Goal: Find specific page/section: Find specific page/section

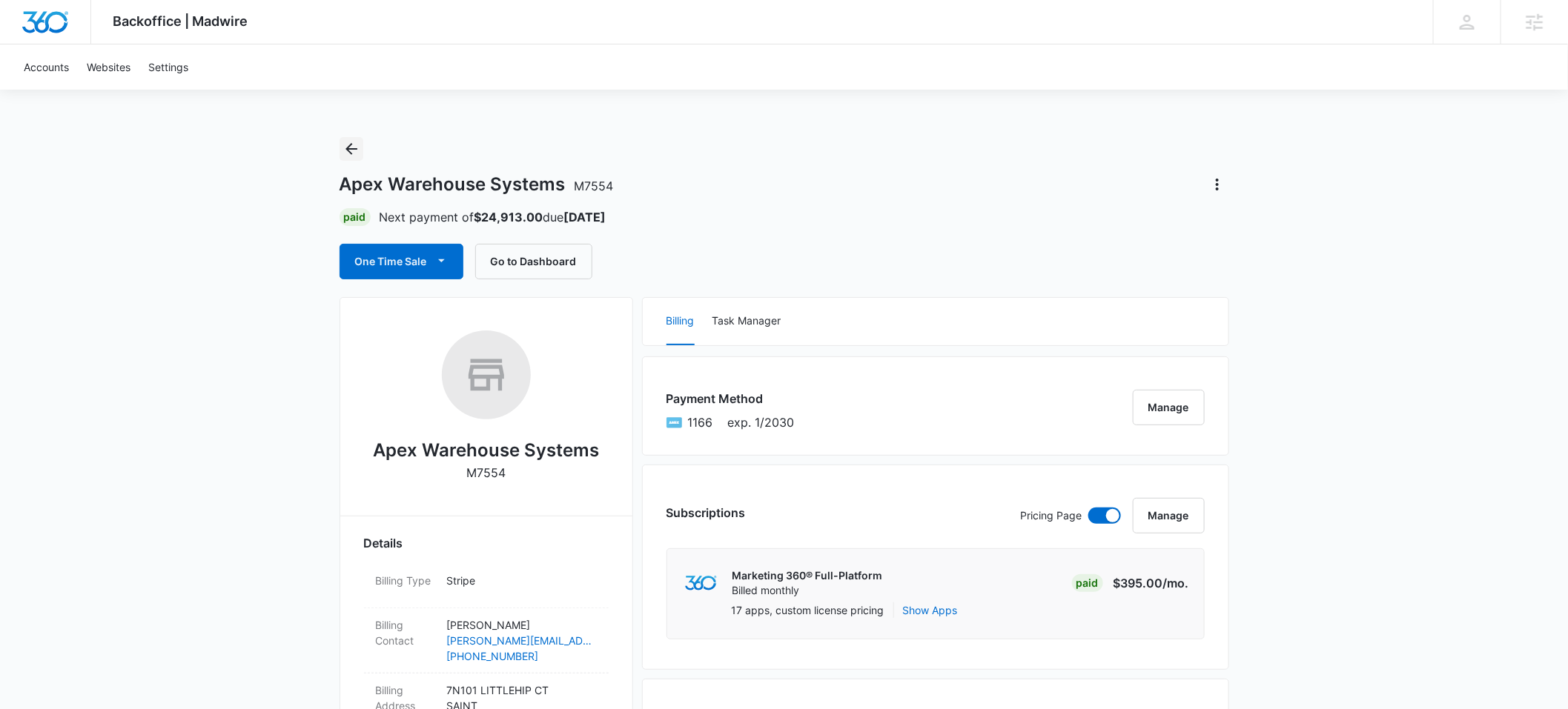
click at [349, 149] on icon "Back" at bounding box center [351, 148] width 12 height 12
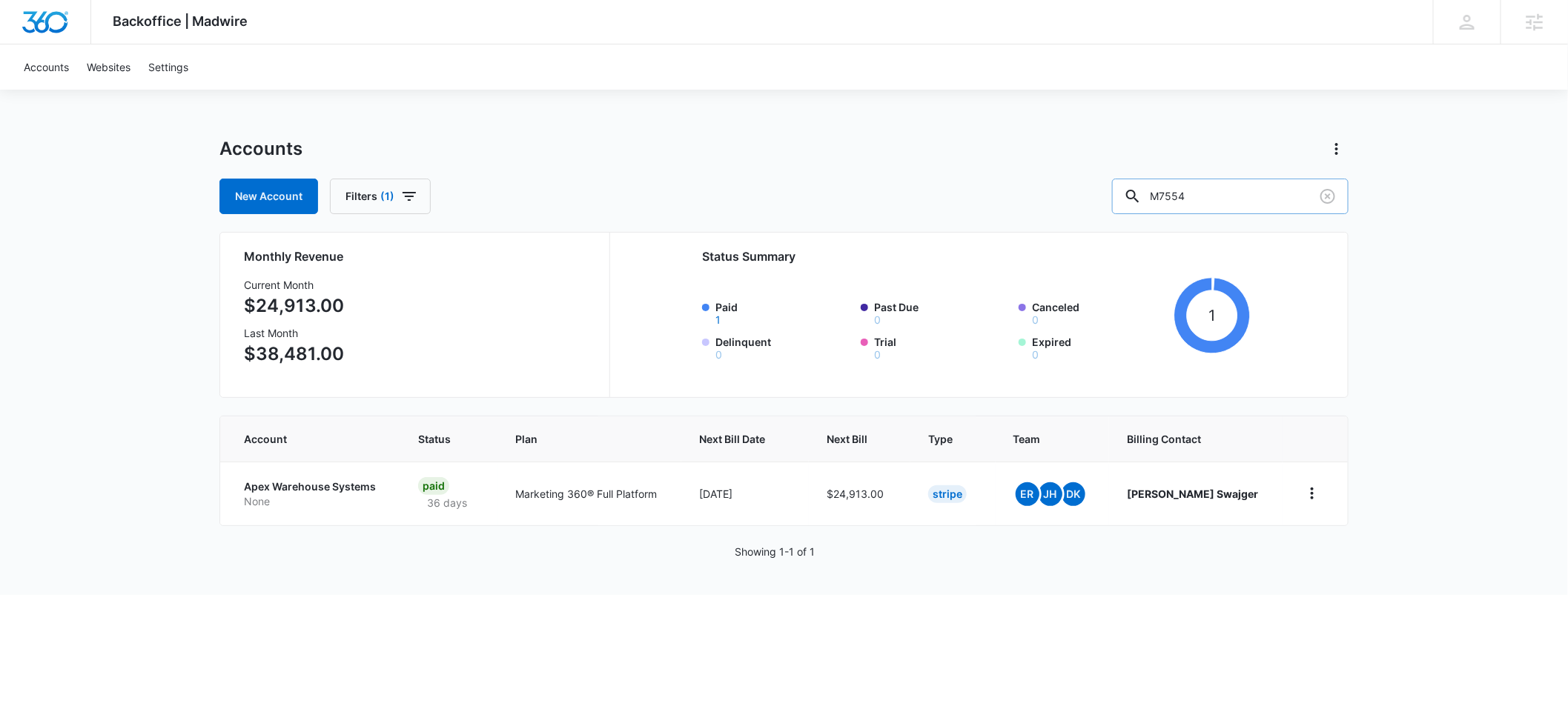
drag, startPoint x: 1230, startPoint y: 194, endPoint x: 1161, endPoint y: 198, distance: 69.1
click at [1161, 198] on div "M7554" at bounding box center [1231, 197] width 236 height 35
type input "[PERSON_NAME] law"
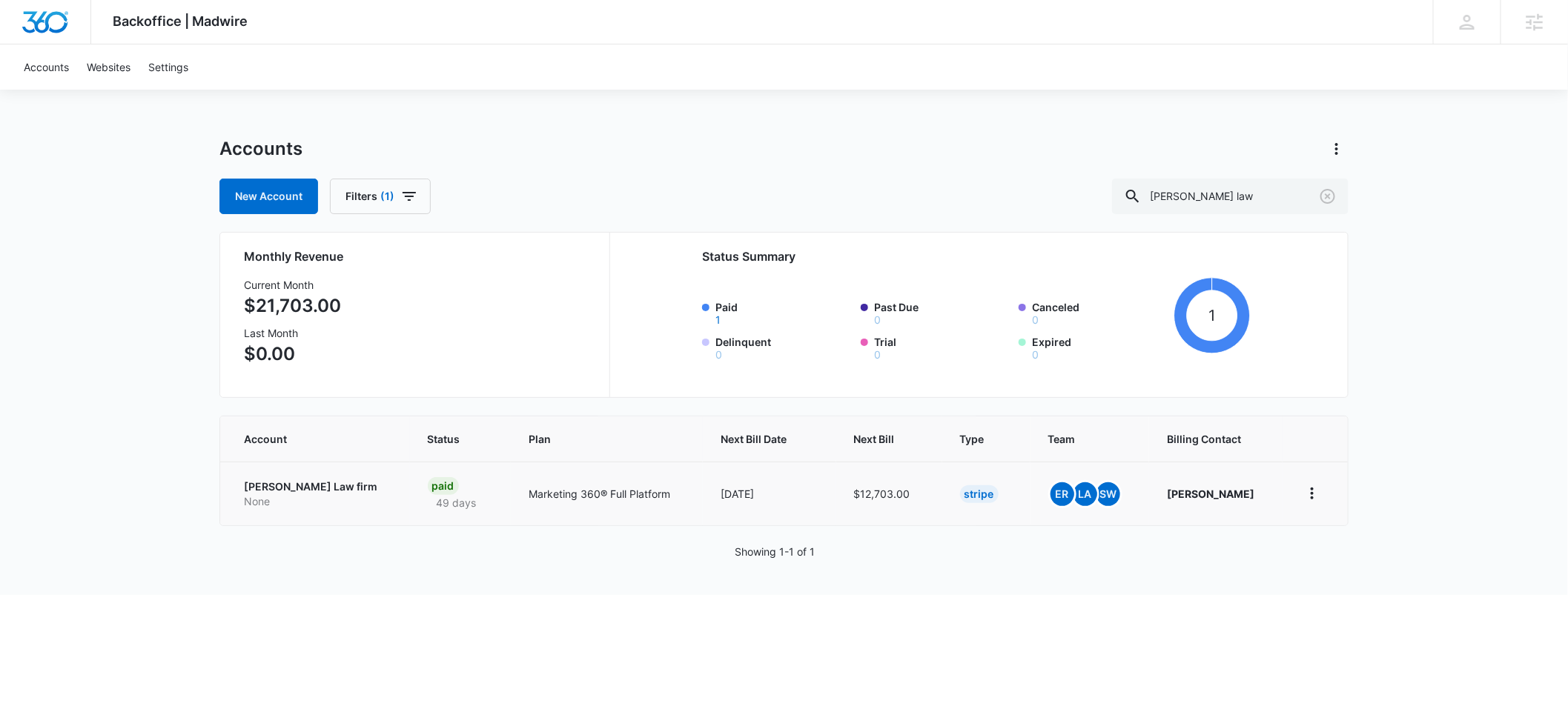
click at [272, 489] on p "[PERSON_NAME] Law firm" at bounding box center [318, 487] width 149 height 15
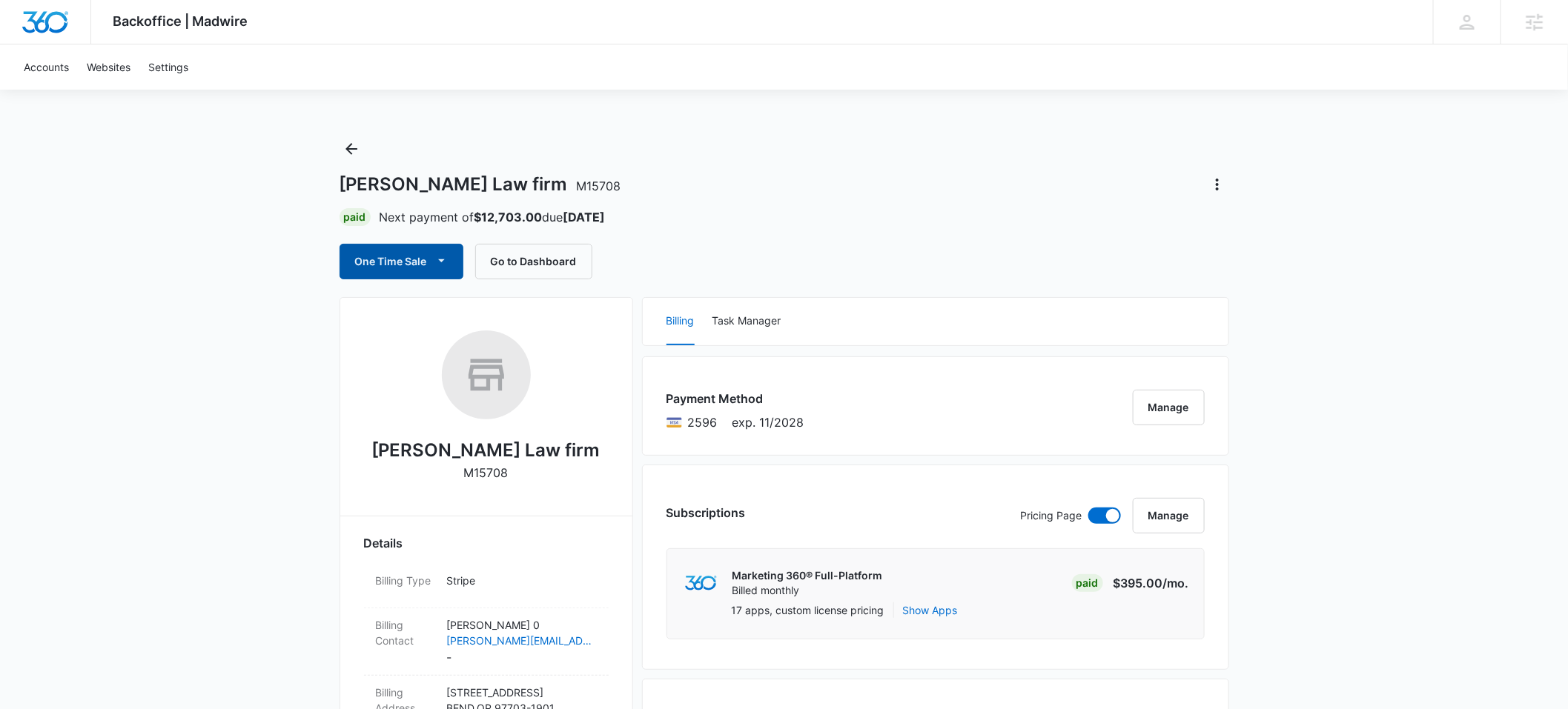
click at [417, 259] on button "One Time Sale" at bounding box center [401, 262] width 124 height 35
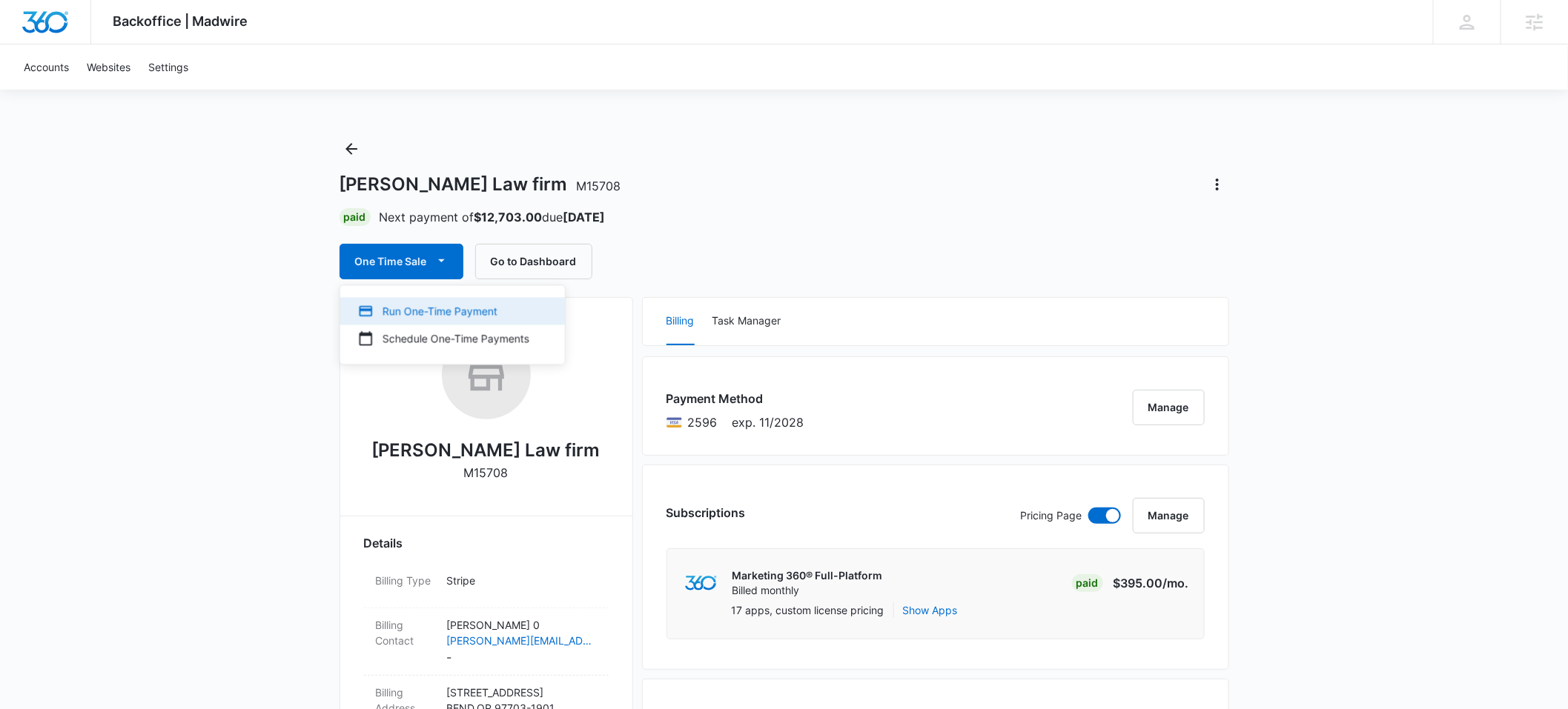
click at [432, 303] on div "Run One-Time Payment" at bounding box center [444, 311] width 171 height 16
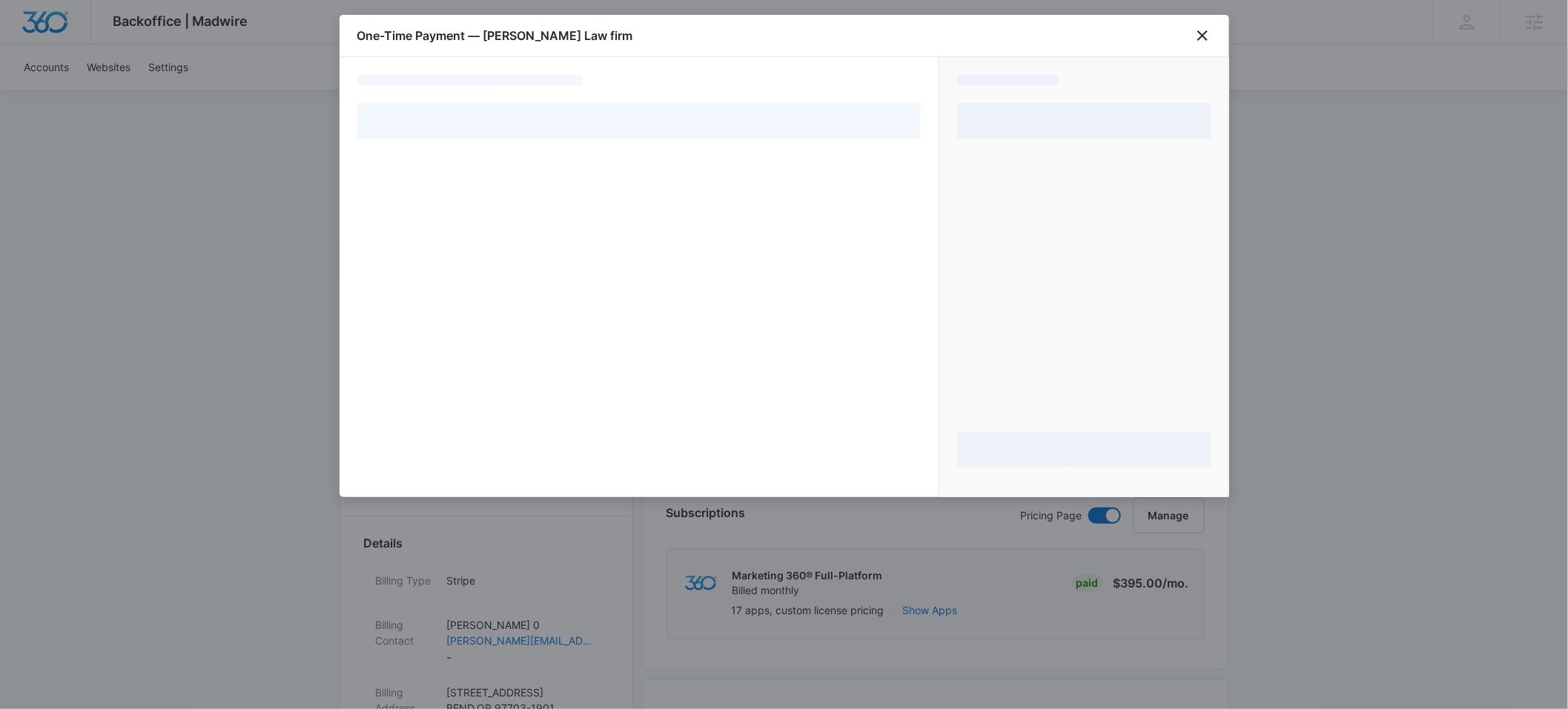
select select "pm_1P1WRrA4n8RTgNjUBmRDd3vQ"
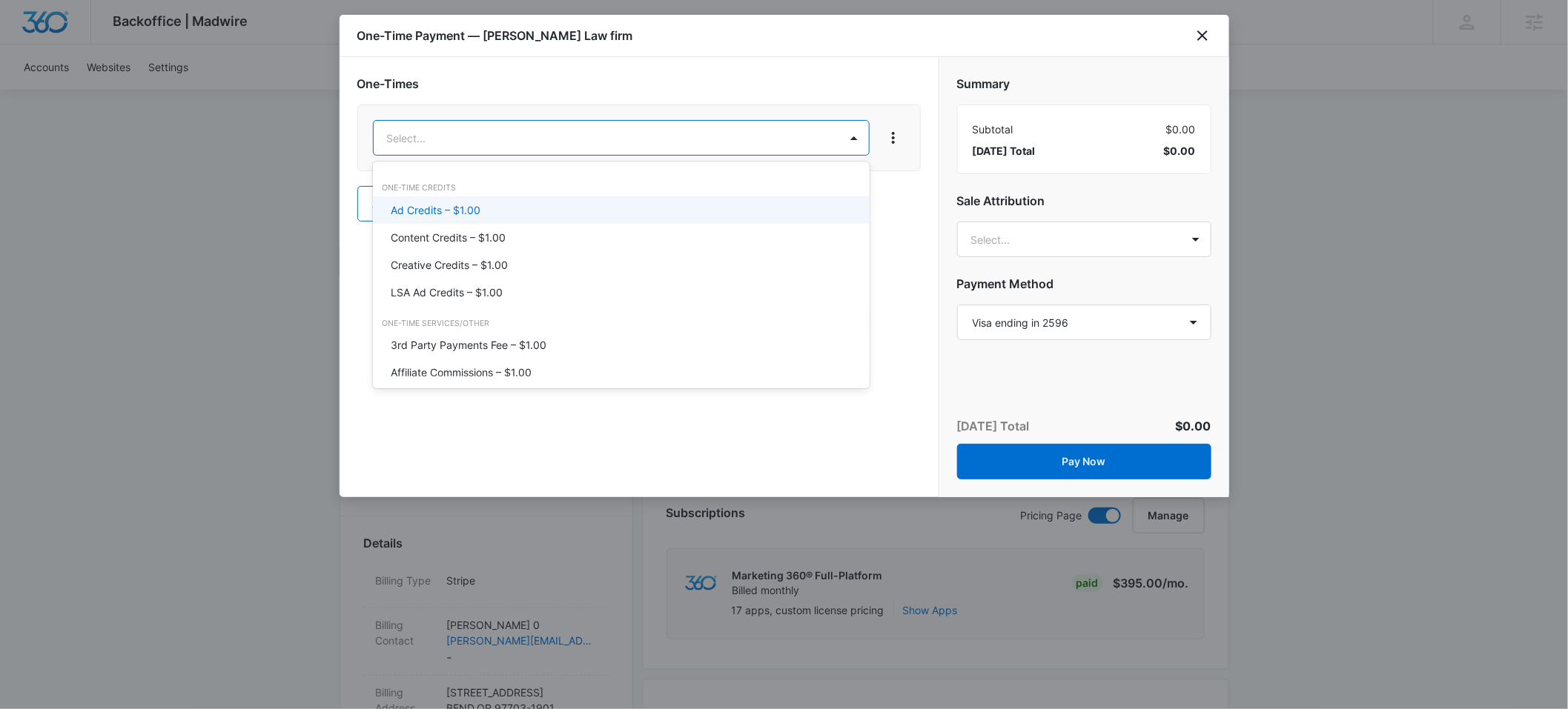
click at [429, 201] on div "Ad Credits – $1.00" at bounding box center [621, 210] width 497 height 28
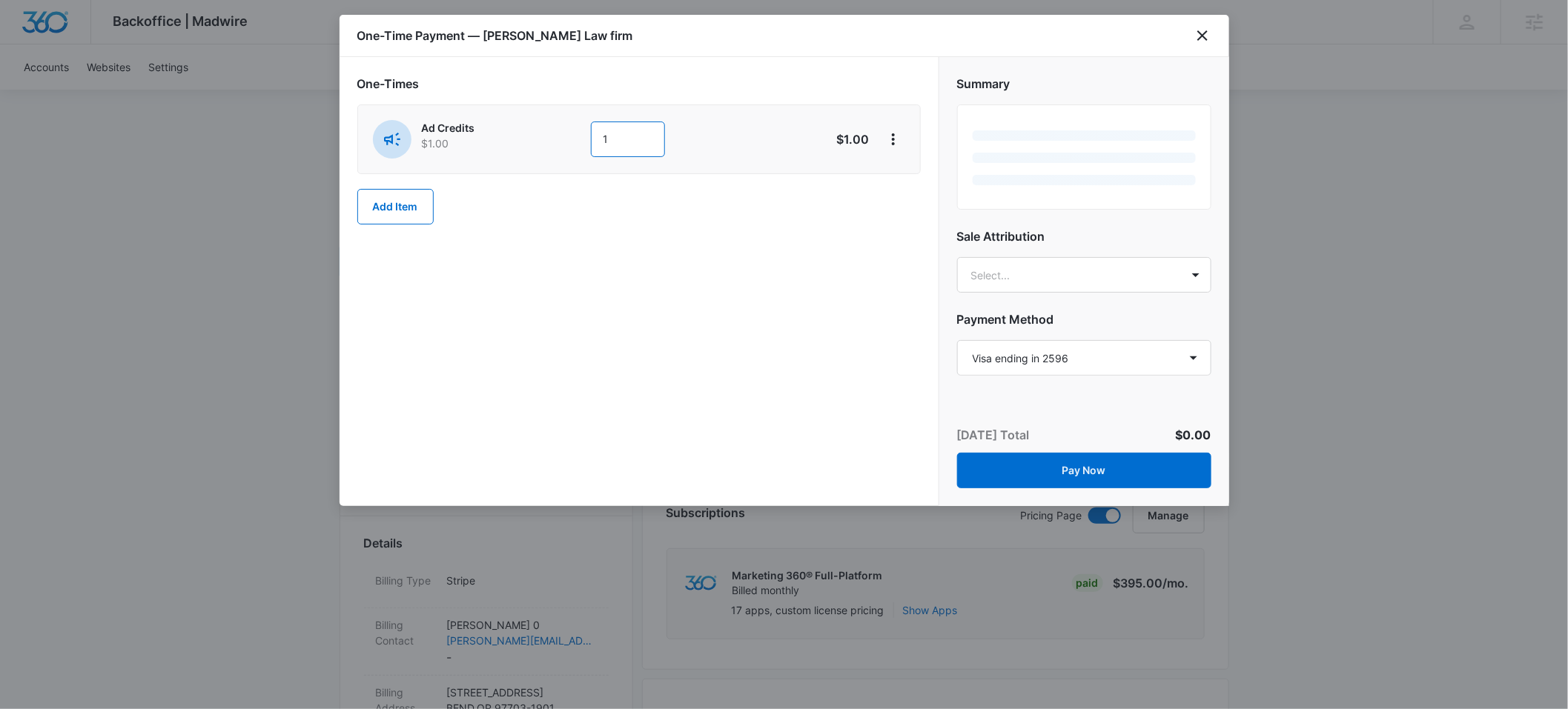
click at [592, 141] on input "1" at bounding box center [628, 140] width 74 height 35
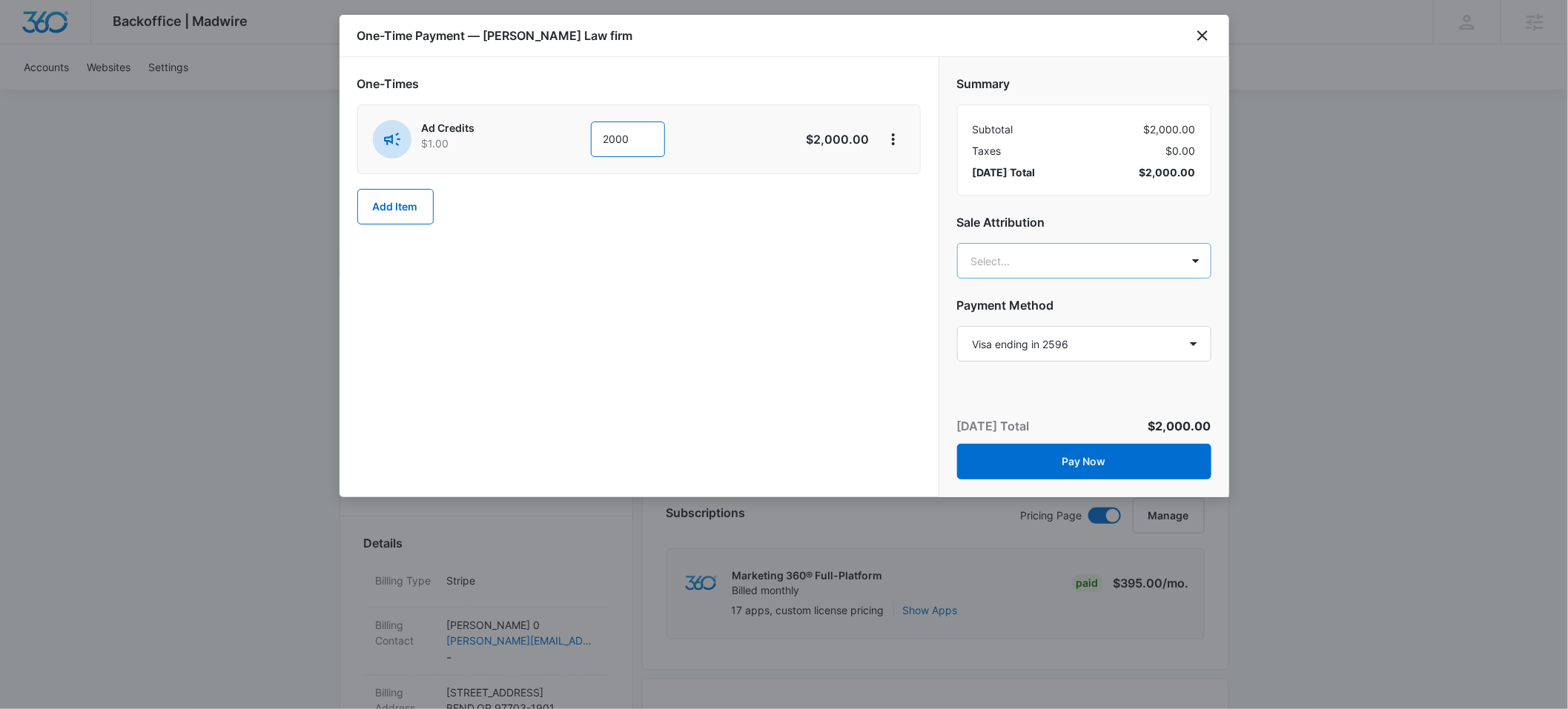
type input "2000"
type input "[PERSON_NAME]"
click at [1040, 306] on p "[PERSON_NAME]" at bounding box center [1082, 314] width 215 height 16
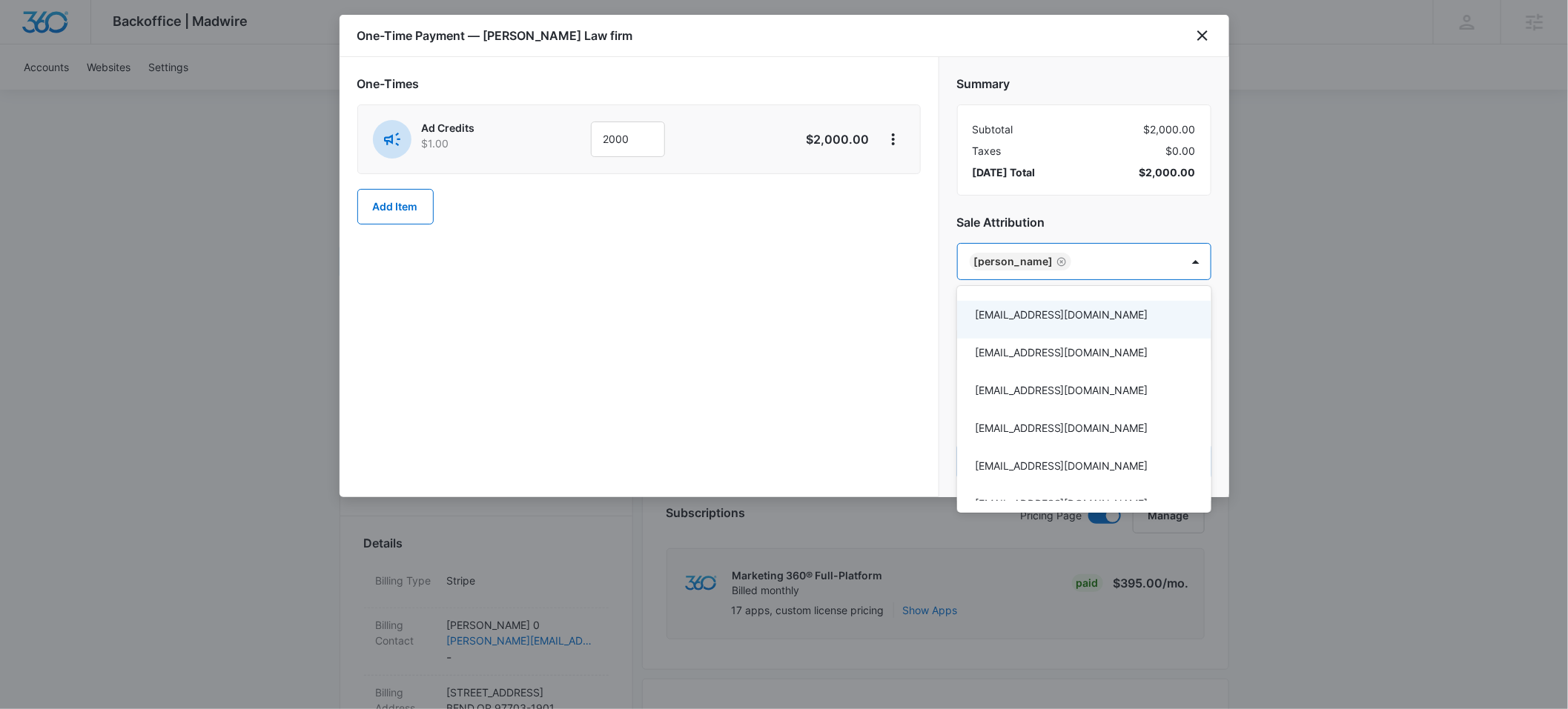
click at [1070, 215] on div at bounding box center [784, 354] width 1568 height 709
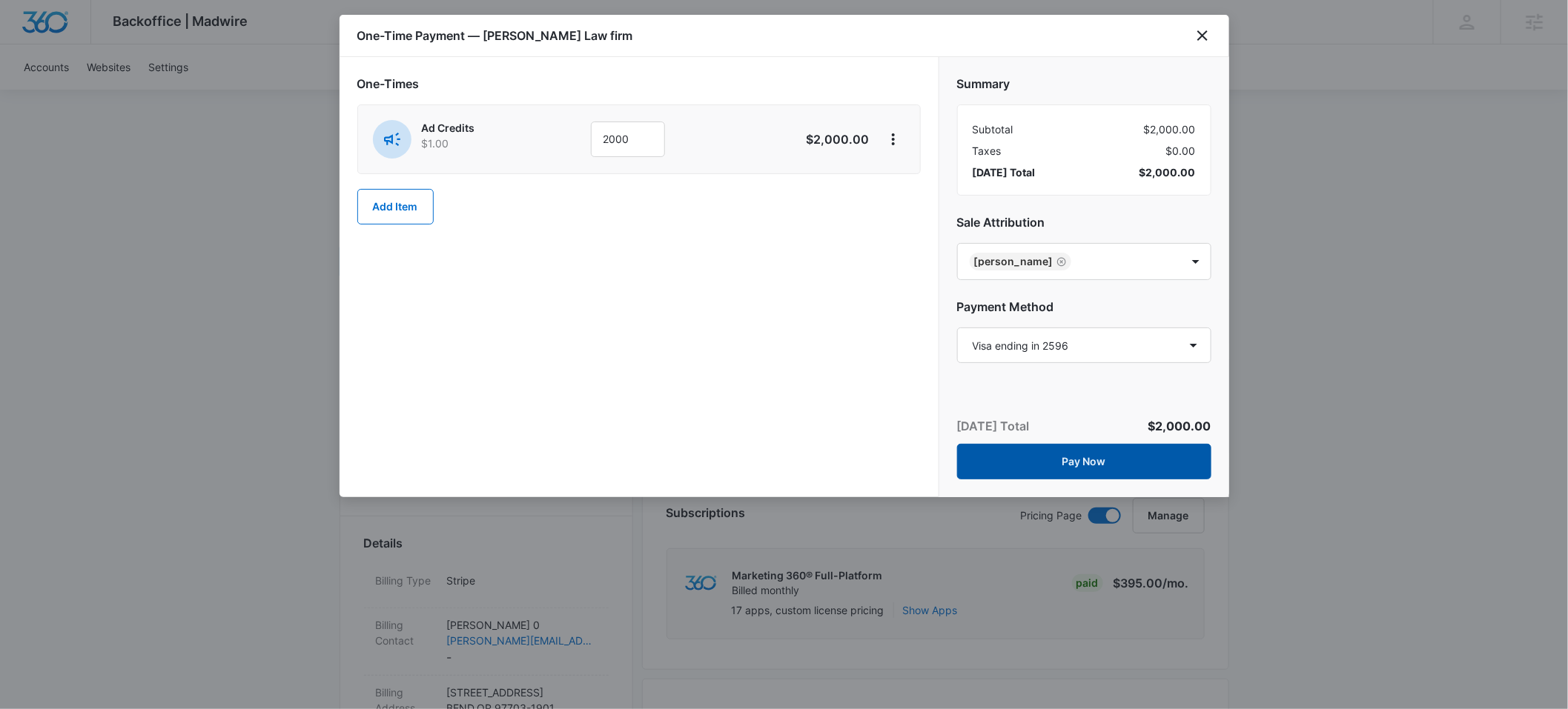
click at [1083, 463] on button "Pay Now" at bounding box center [1084, 462] width 255 height 35
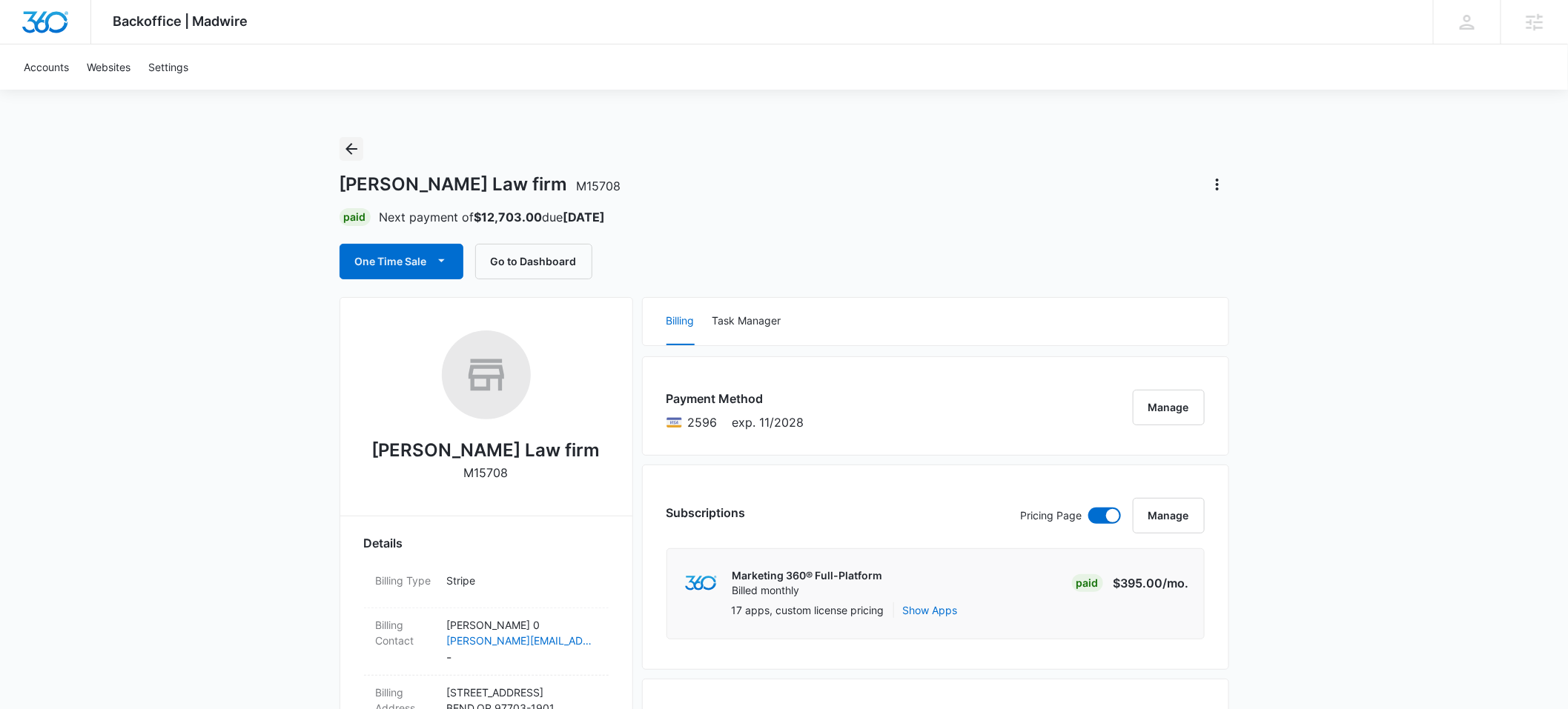
click at [351, 151] on icon "Back" at bounding box center [351, 148] width 18 height 18
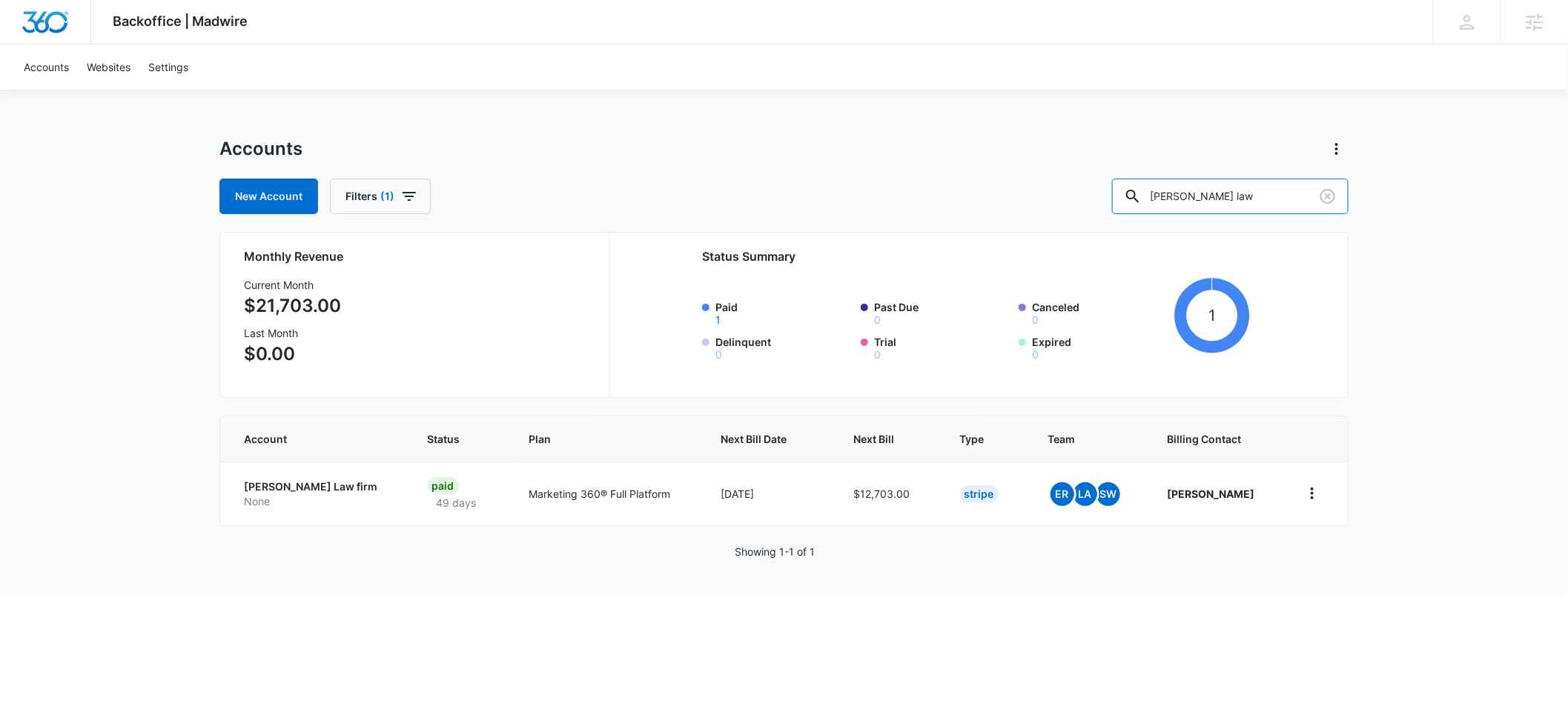
drag, startPoint x: 1266, startPoint y: 198, endPoint x: 1151, endPoint y: 199, distance: 115.0
click at [1151, 199] on div "New Account Filters (1) [PERSON_NAME] law" at bounding box center [784, 197] width 1129 height 35
paste input "M184906"
type input "M184906"
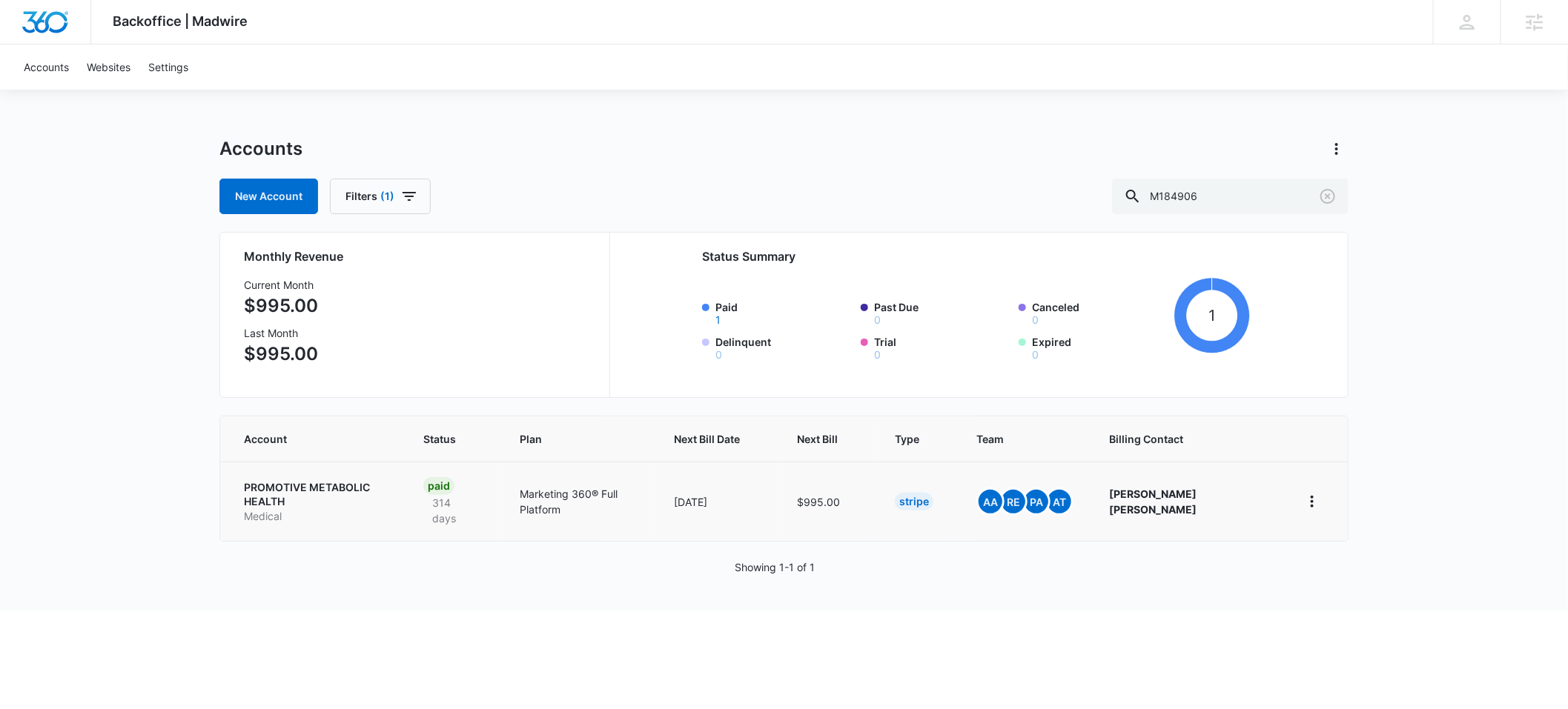
click at [261, 483] on p "PROMOTIVE METABOLIC HEALTH" at bounding box center [316, 494] width 144 height 29
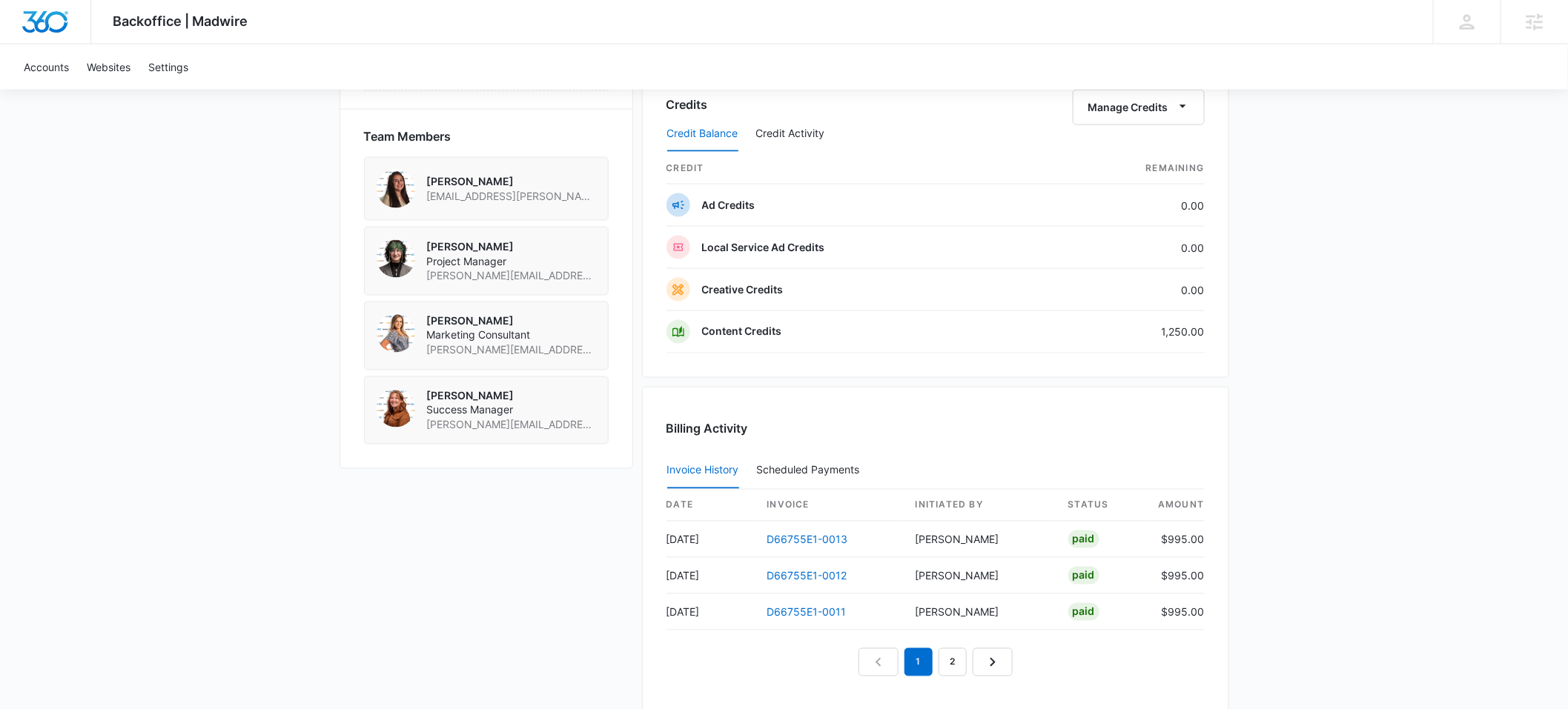
scroll to position [1288, 0]
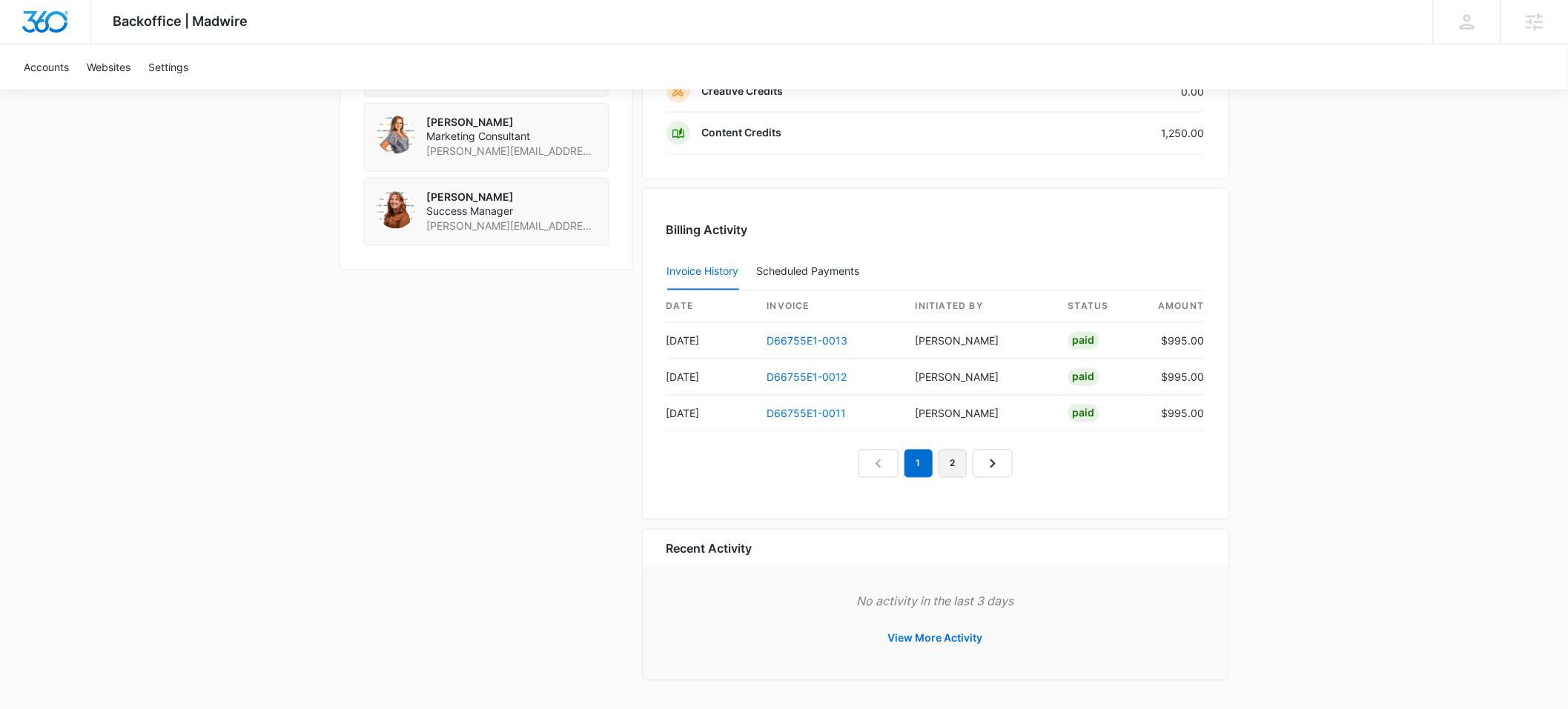
click at [959, 461] on link "2" at bounding box center [952, 464] width 29 height 29
click at [1001, 467] on icon "Next Page" at bounding box center [1010, 464] width 18 height 18
click at [1018, 465] on icon "Next Page" at bounding box center [1027, 464] width 18 height 18
click at [1037, 466] on icon "Next Page" at bounding box center [1044, 464] width 18 height 18
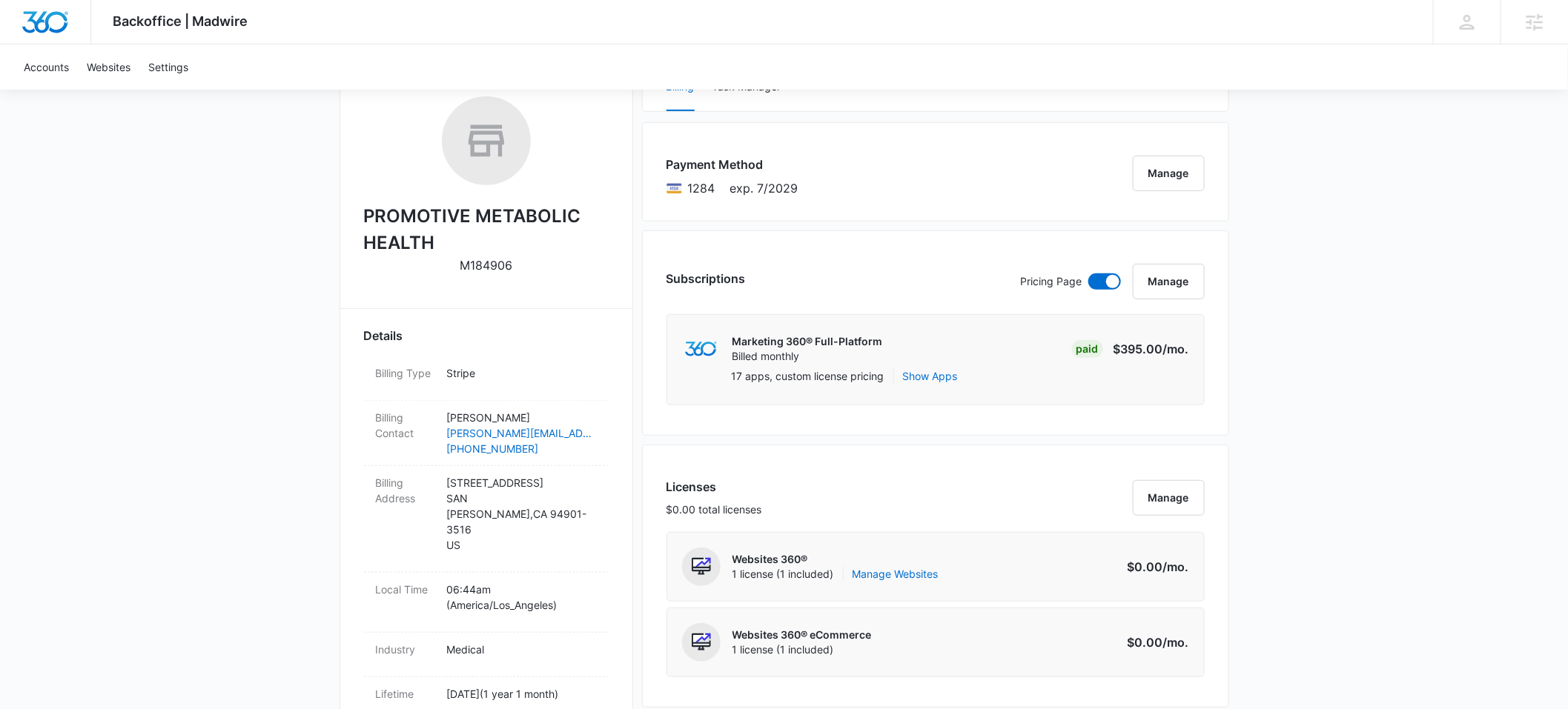
scroll to position [0, 0]
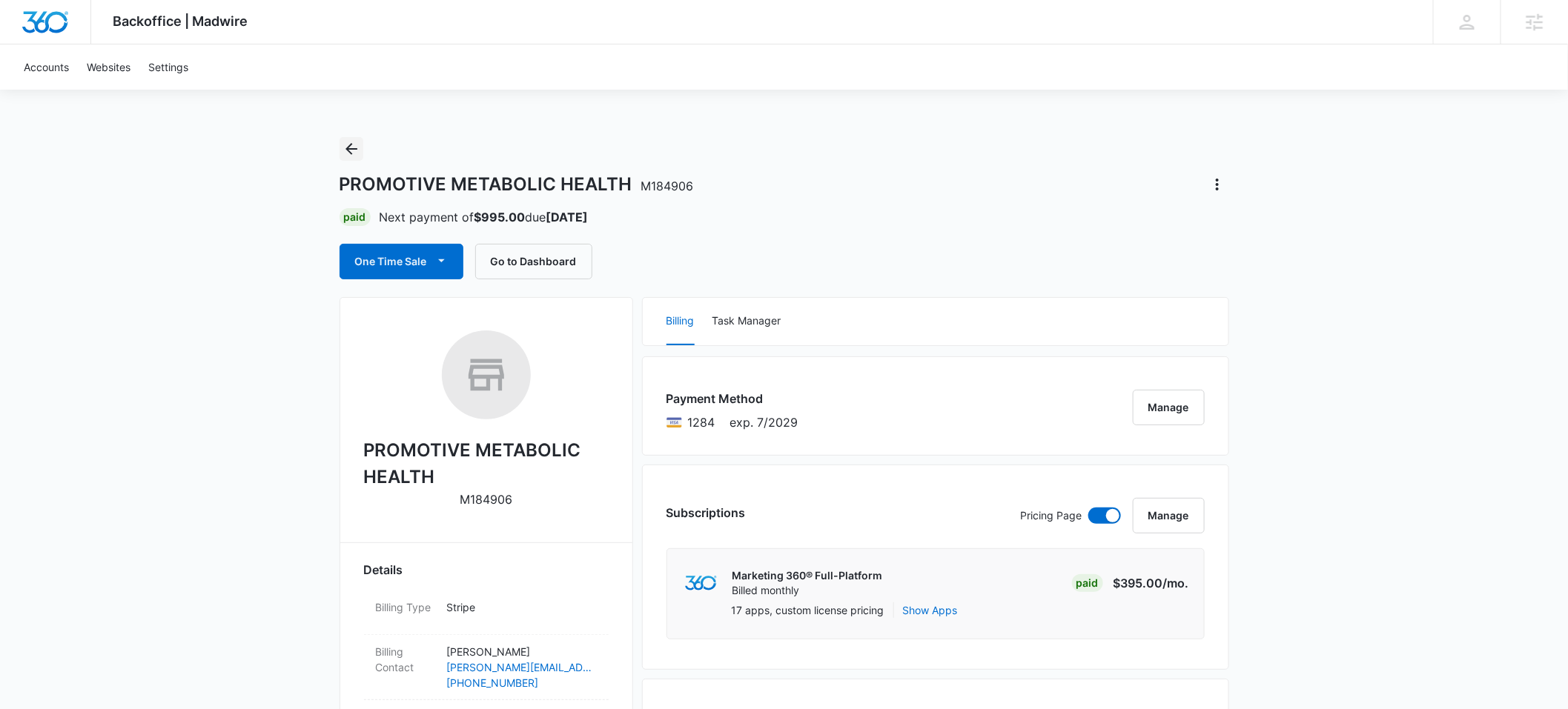
click at [348, 149] on icon "Back" at bounding box center [351, 148] width 12 height 12
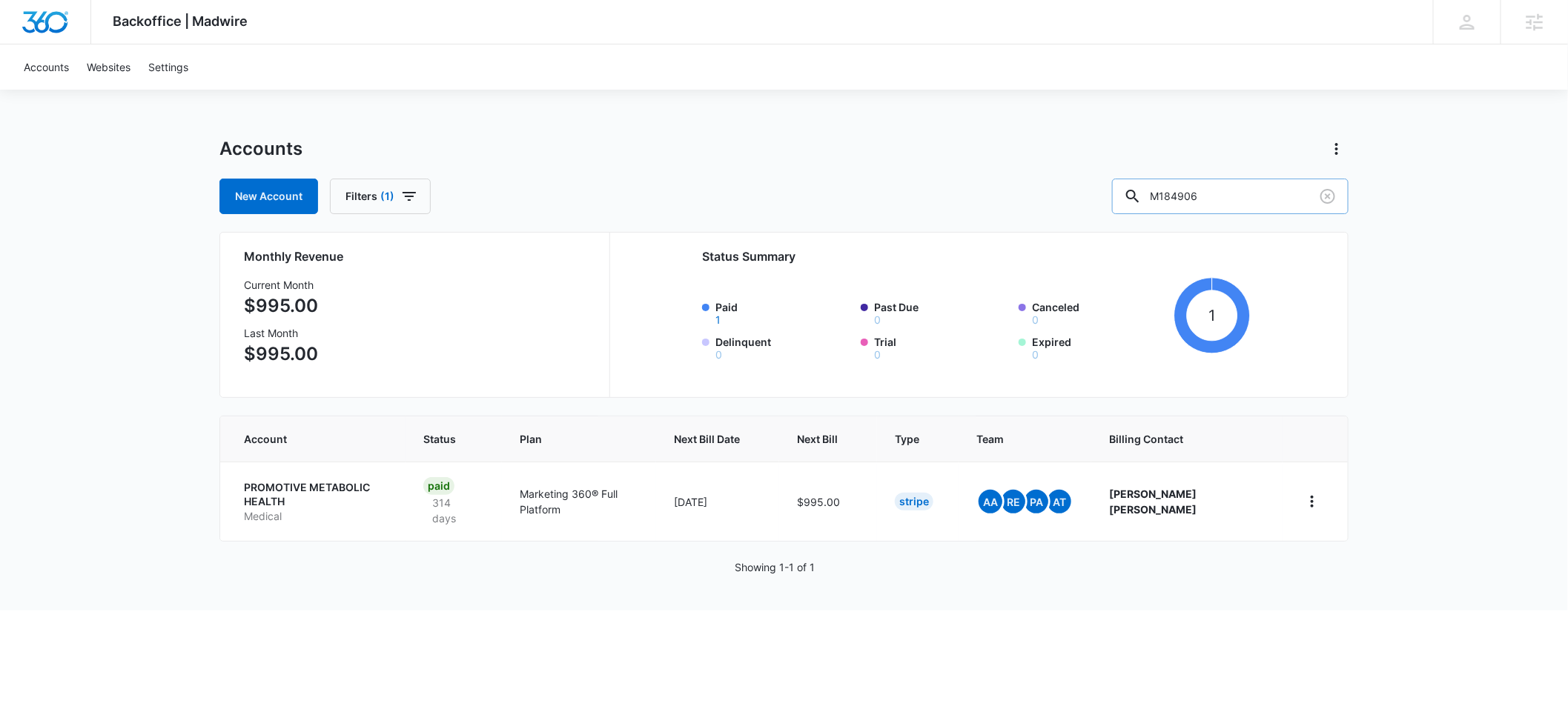
drag, startPoint x: 1246, startPoint y: 196, endPoint x: 1167, endPoint y: 197, distance: 79.0
click at [1167, 197] on div "M184906" at bounding box center [1231, 197] width 236 height 35
paste input "328718"
type input "M328718"
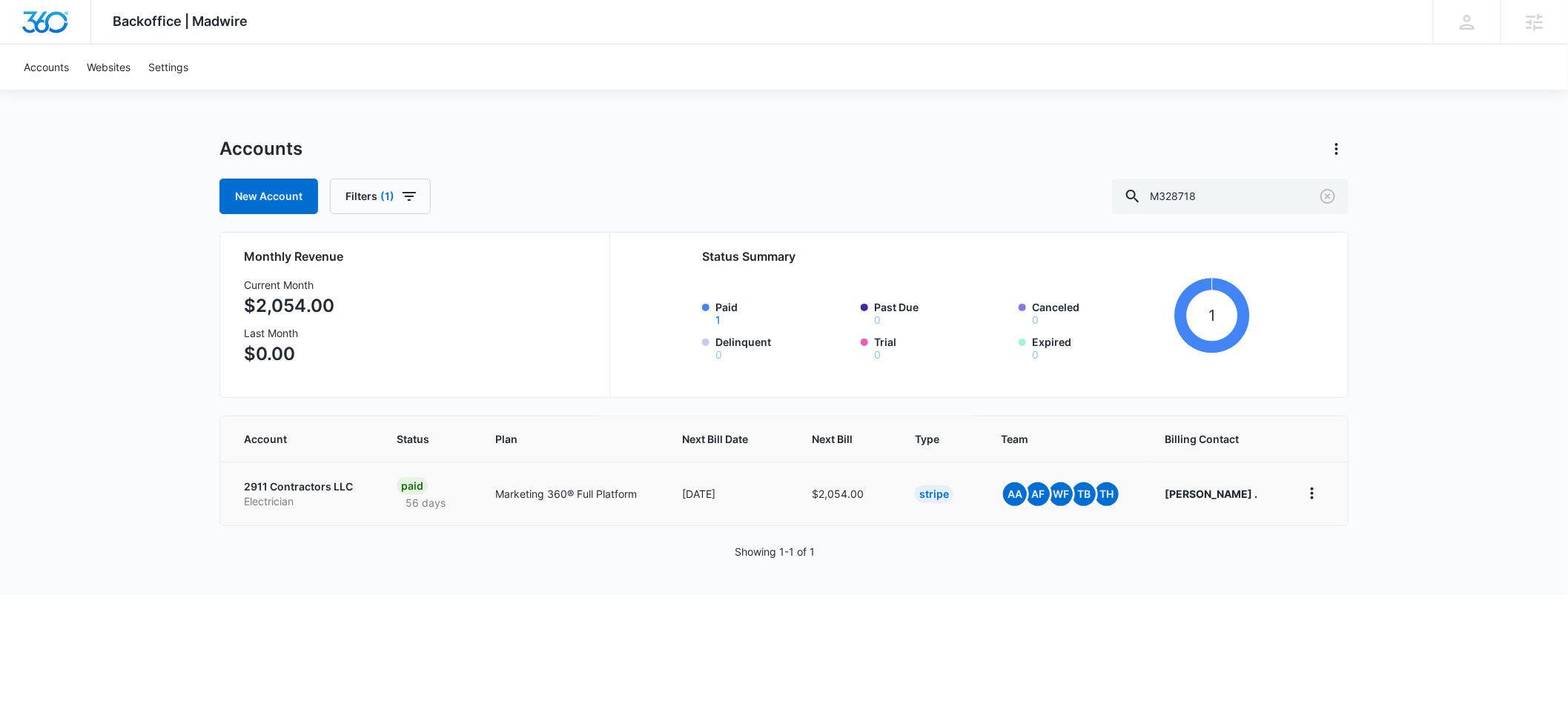
click at [271, 485] on p "2911 Contractors LLC" at bounding box center [302, 487] width 117 height 15
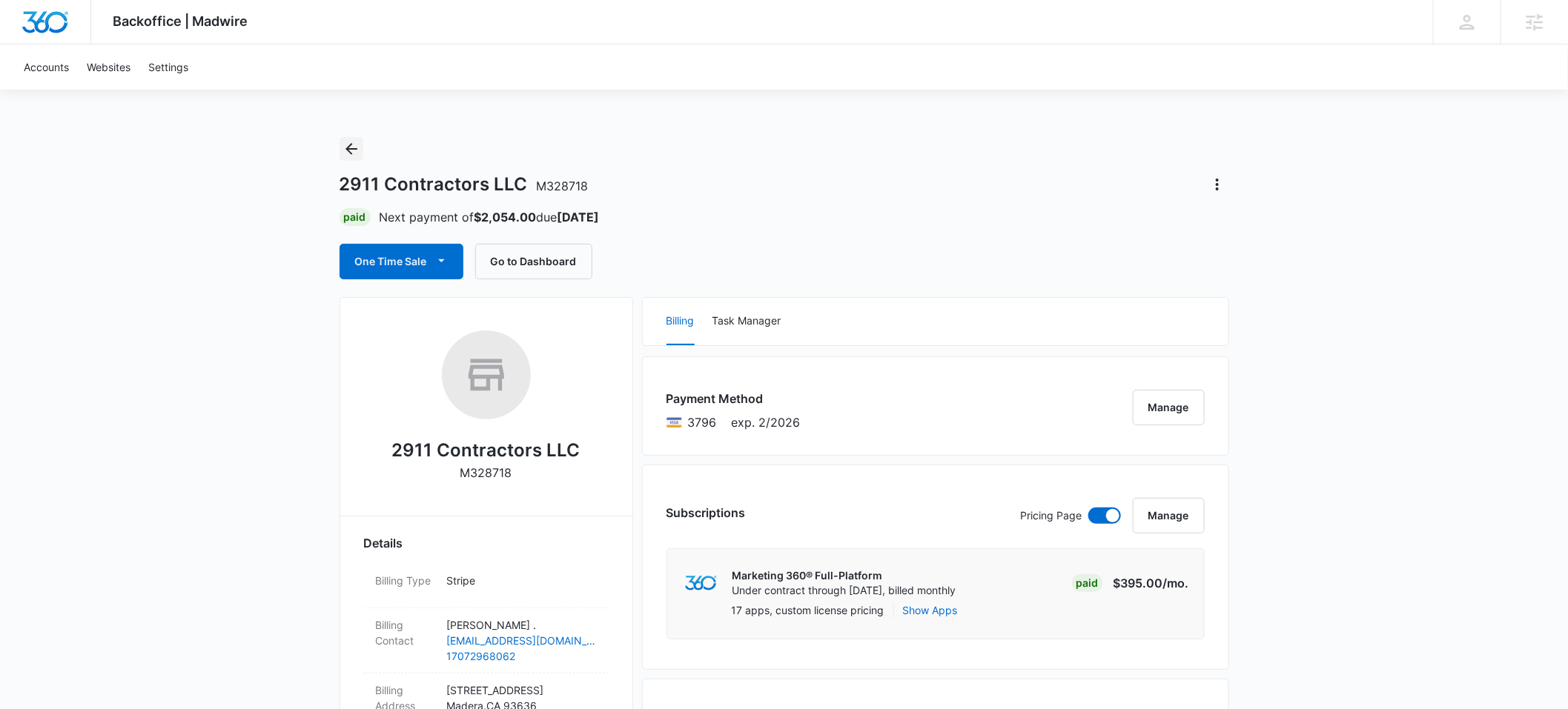
click at [351, 149] on icon "Back" at bounding box center [351, 148] width 18 height 18
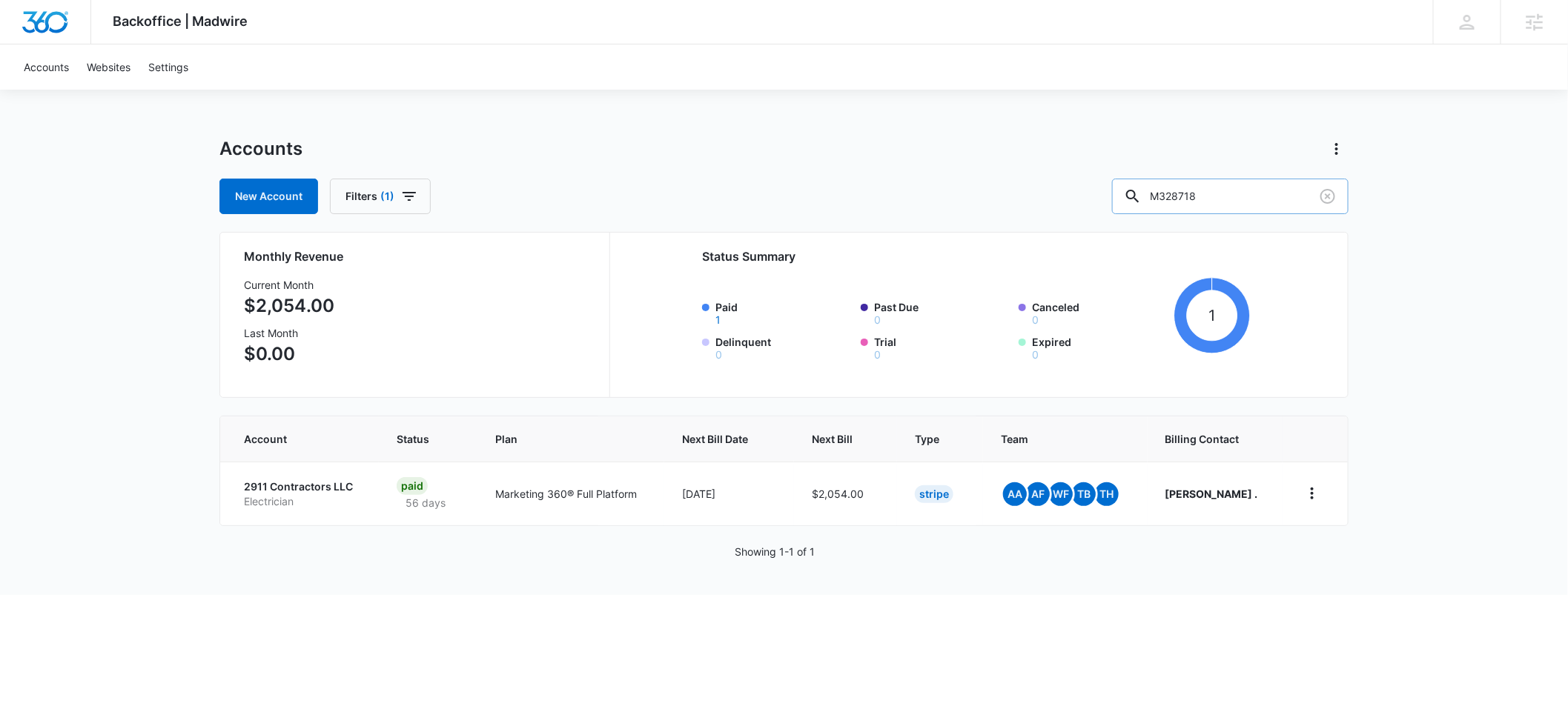
drag, startPoint x: 1249, startPoint y: 198, endPoint x: 1176, endPoint y: 200, distance: 73.0
click at [1176, 200] on div "M328718" at bounding box center [1231, 197] width 236 height 35
paste input "33333"
type input "M333333"
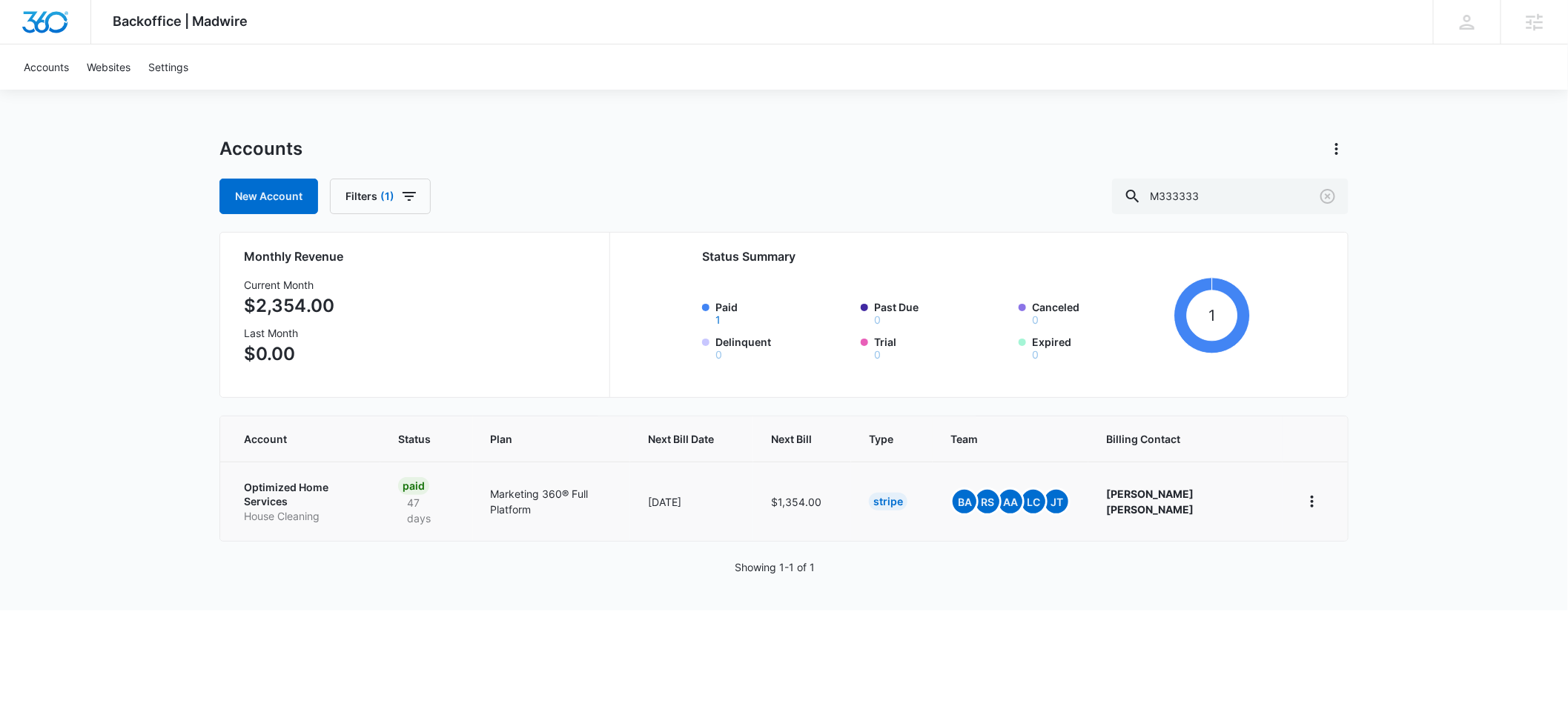
click at [283, 489] on p "Optimized Home Services" at bounding box center [303, 494] width 119 height 29
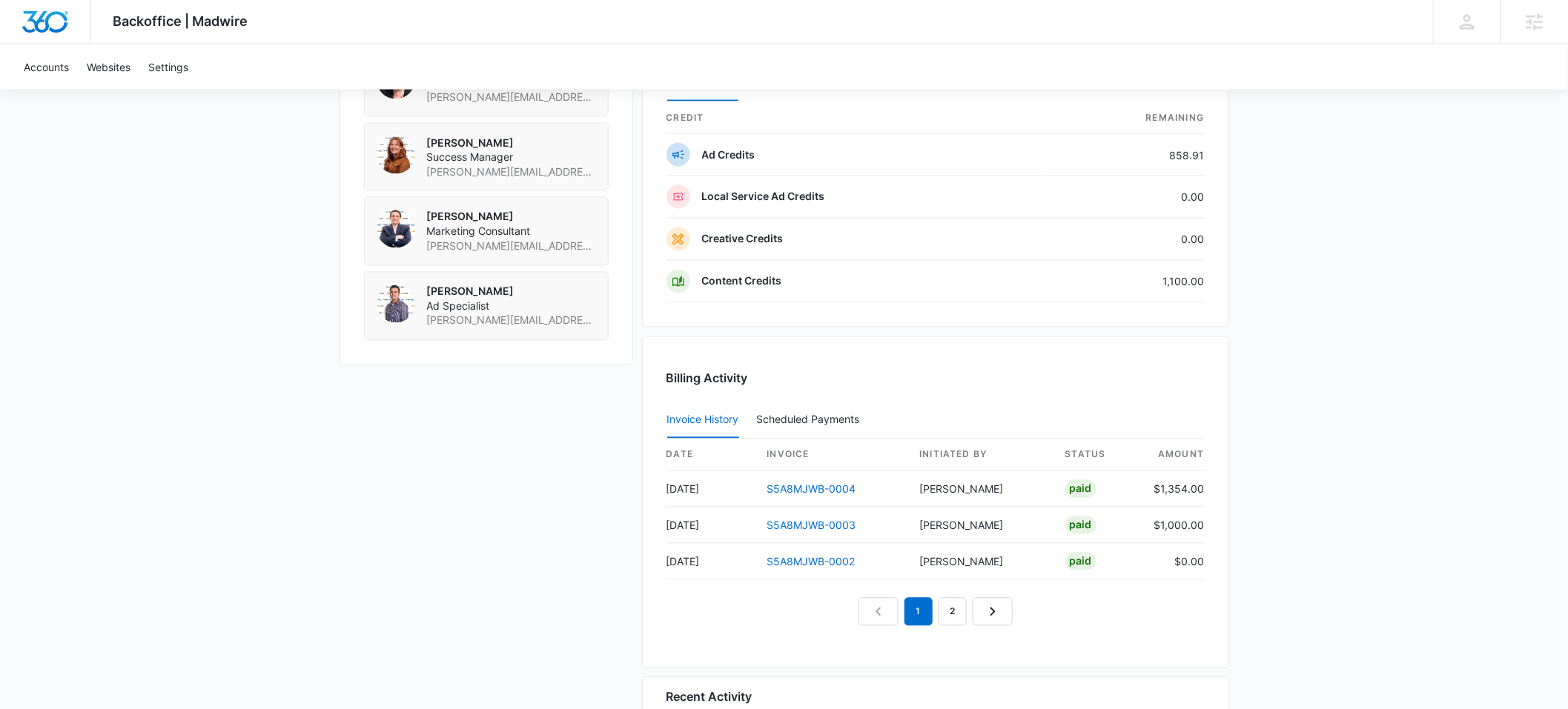
scroll to position [1365, 0]
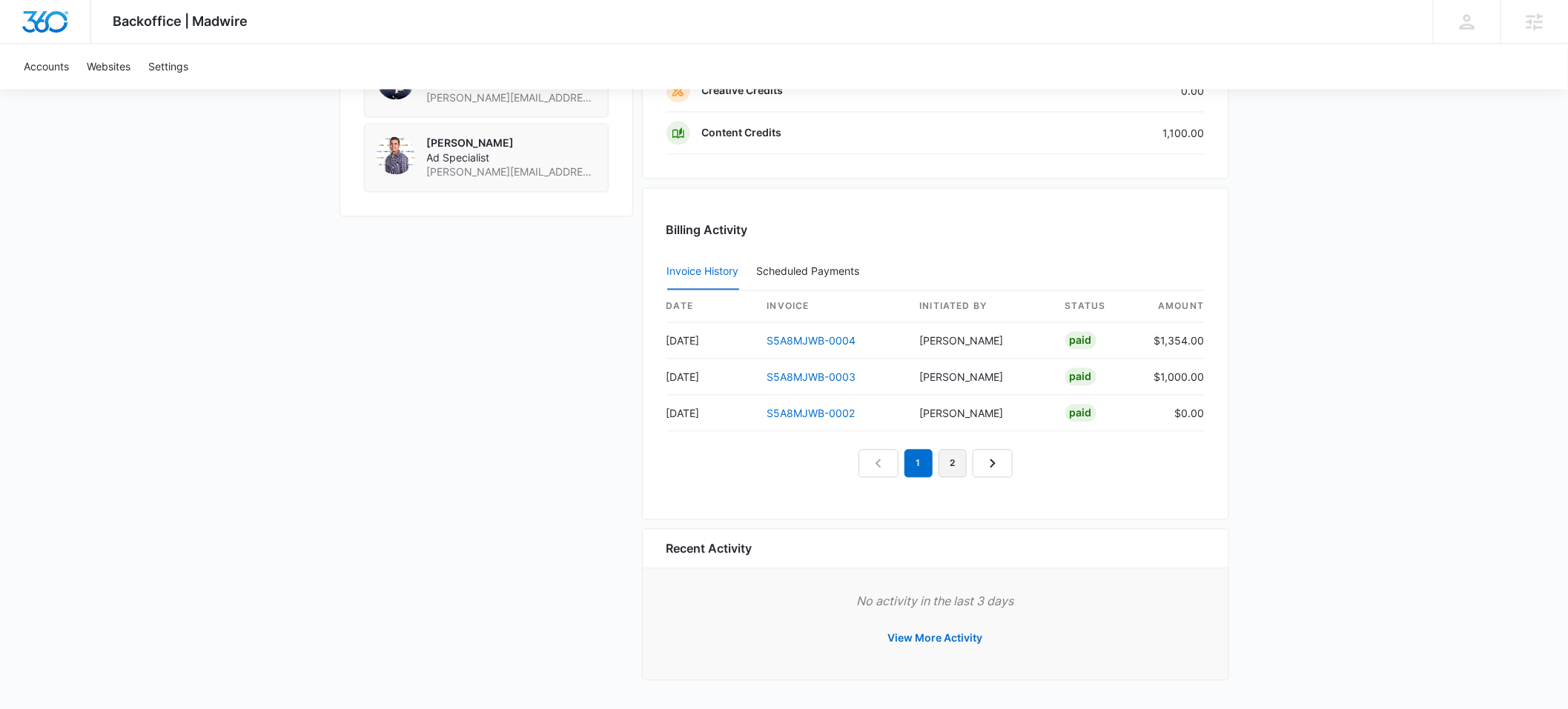
click at [953, 463] on link "2" at bounding box center [952, 464] width 29 height 29
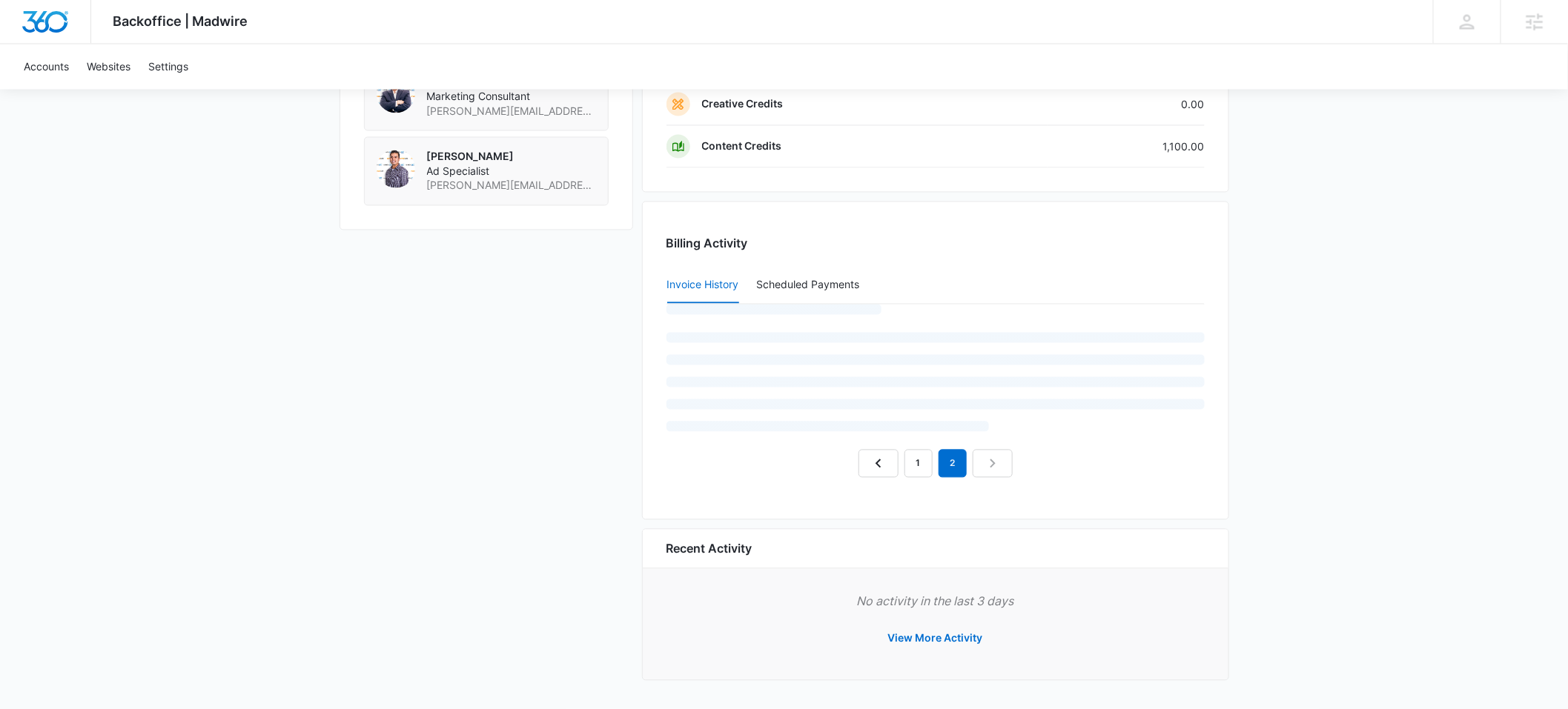
scroll to position [1292, 0]
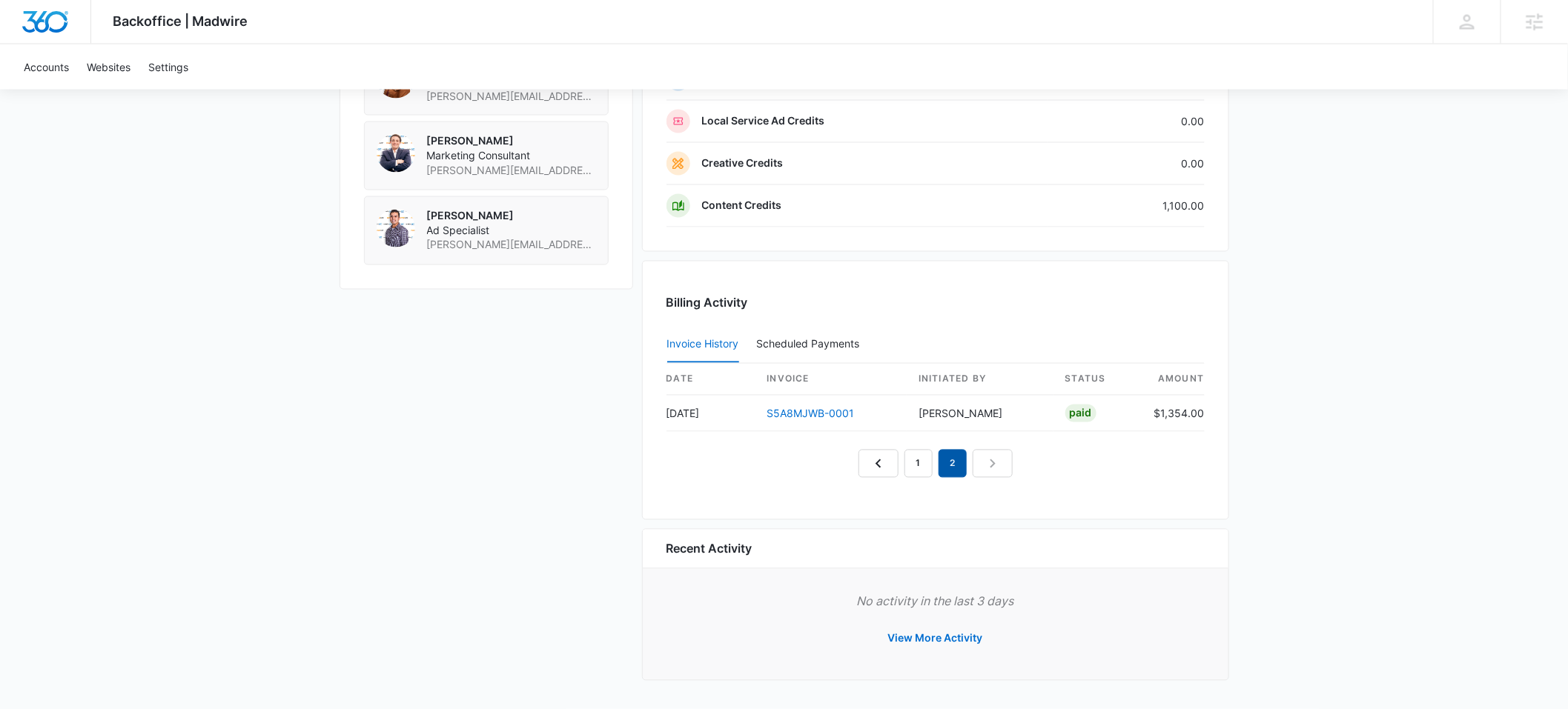
click at [958, 466] on em "2" at bounding box center [952, 464] width 29 height 29
click at [920, 459] on link "1" at bounding box center [919, 464] width 29 height 29
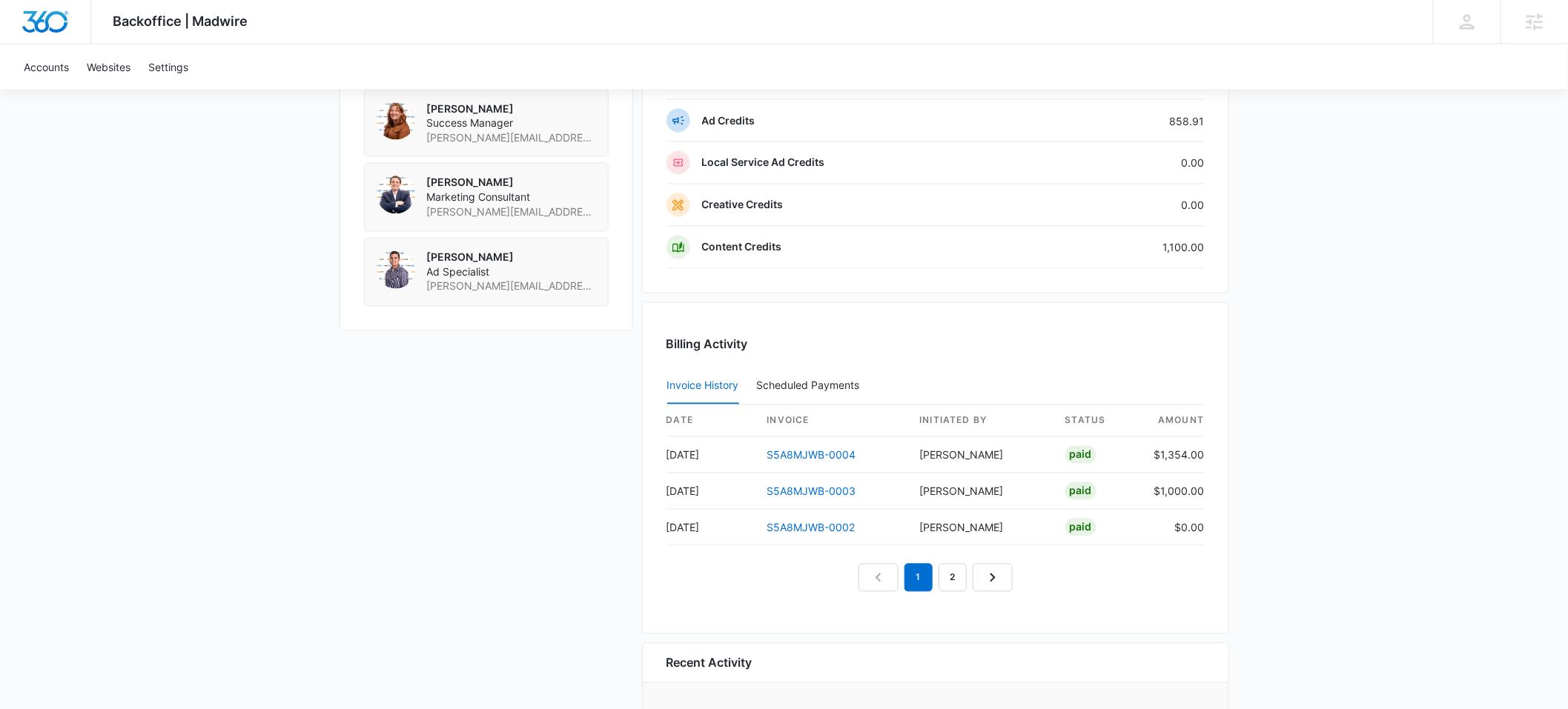
scroll to position [1251, 0]
click at [951, 573] on link "2" at bounding box center [952, 577] width 29 height 29
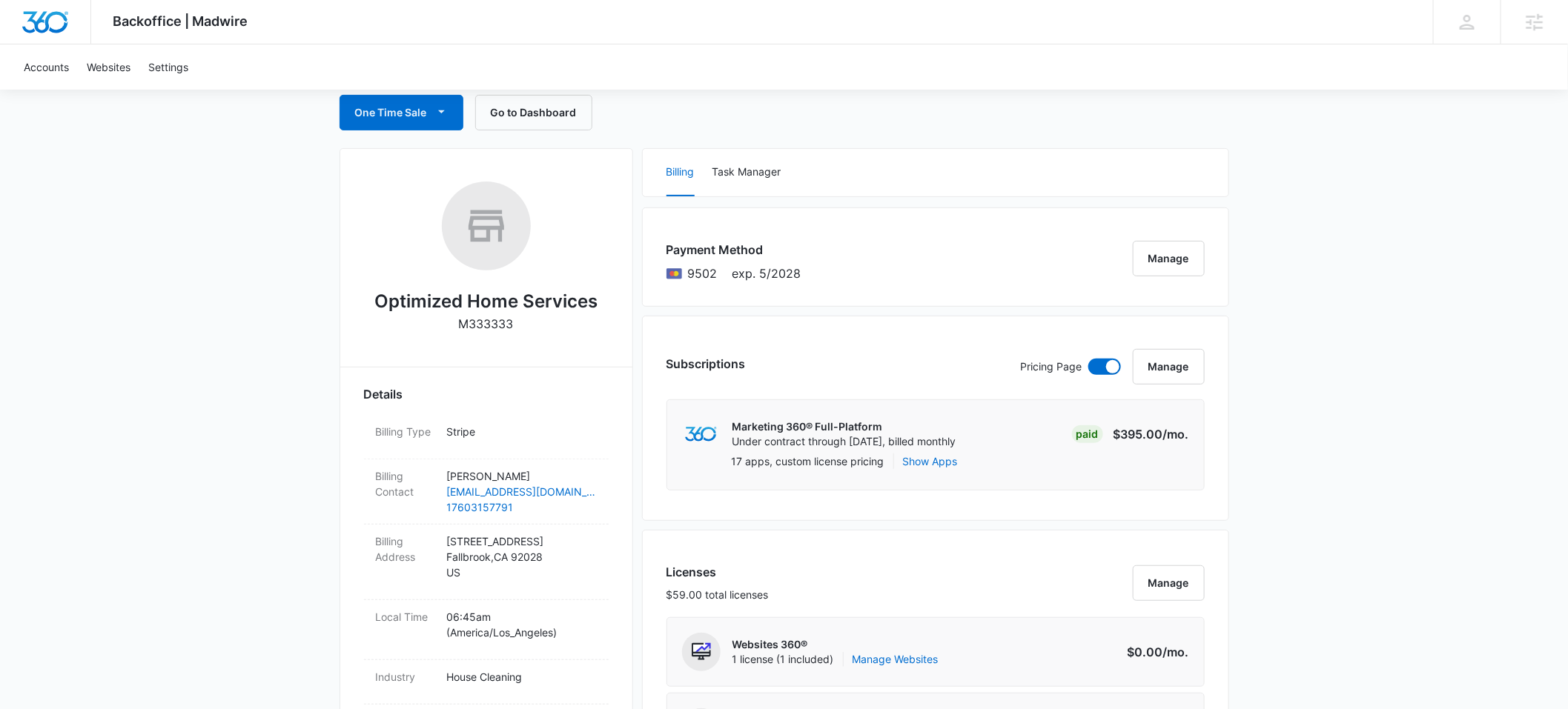
scroll to position [0, 0]
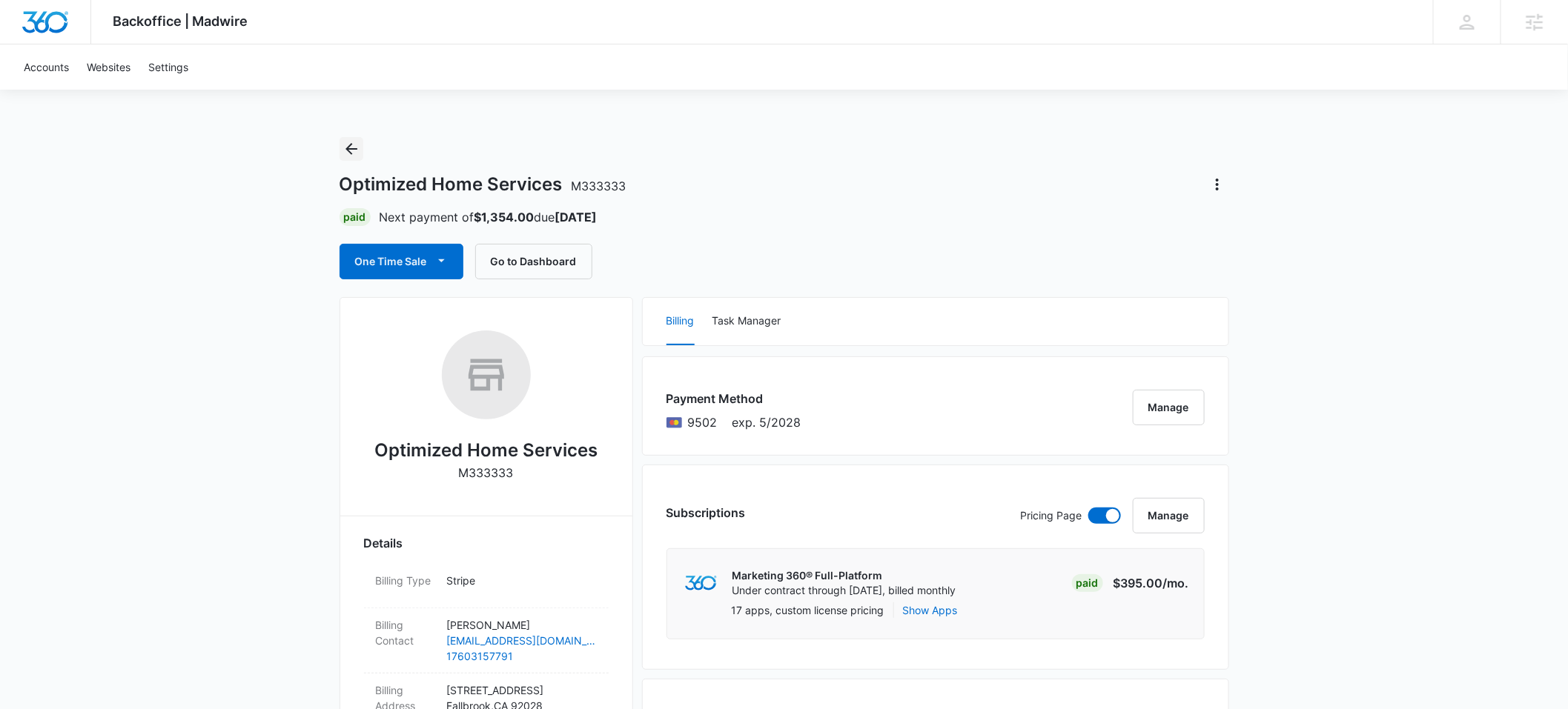
click at [348, 148] on icon "Back" at bounding box center [351, 148] width 12 height 12
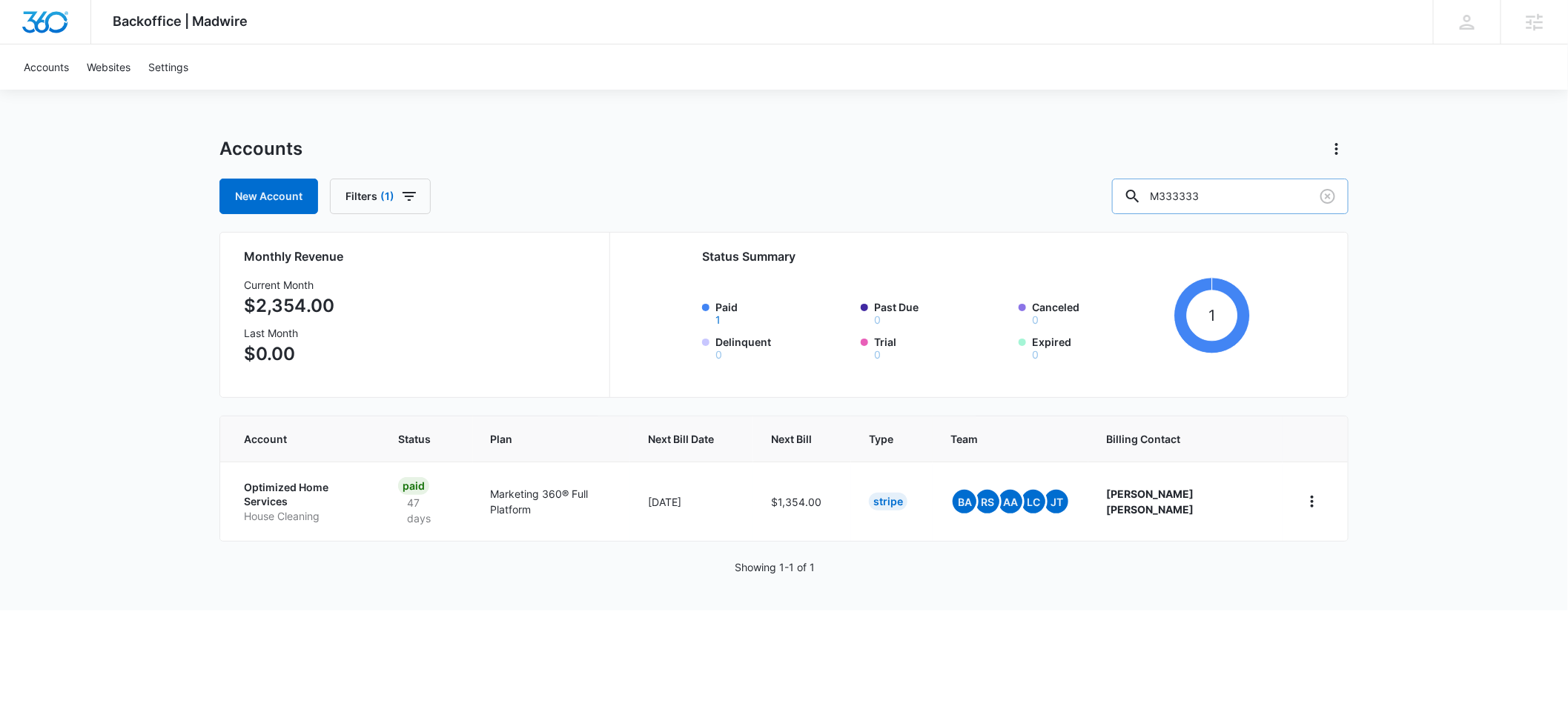
drag, startPoint x: 1250, startPoint y: 196, endPoint x: 1164, endPoint y: 195, distance: 86.0
click at [1164, 195] on div "M333333" at bounding box center [1231, 197] width 236 height 35
paste input "2200"
type input "M332200"
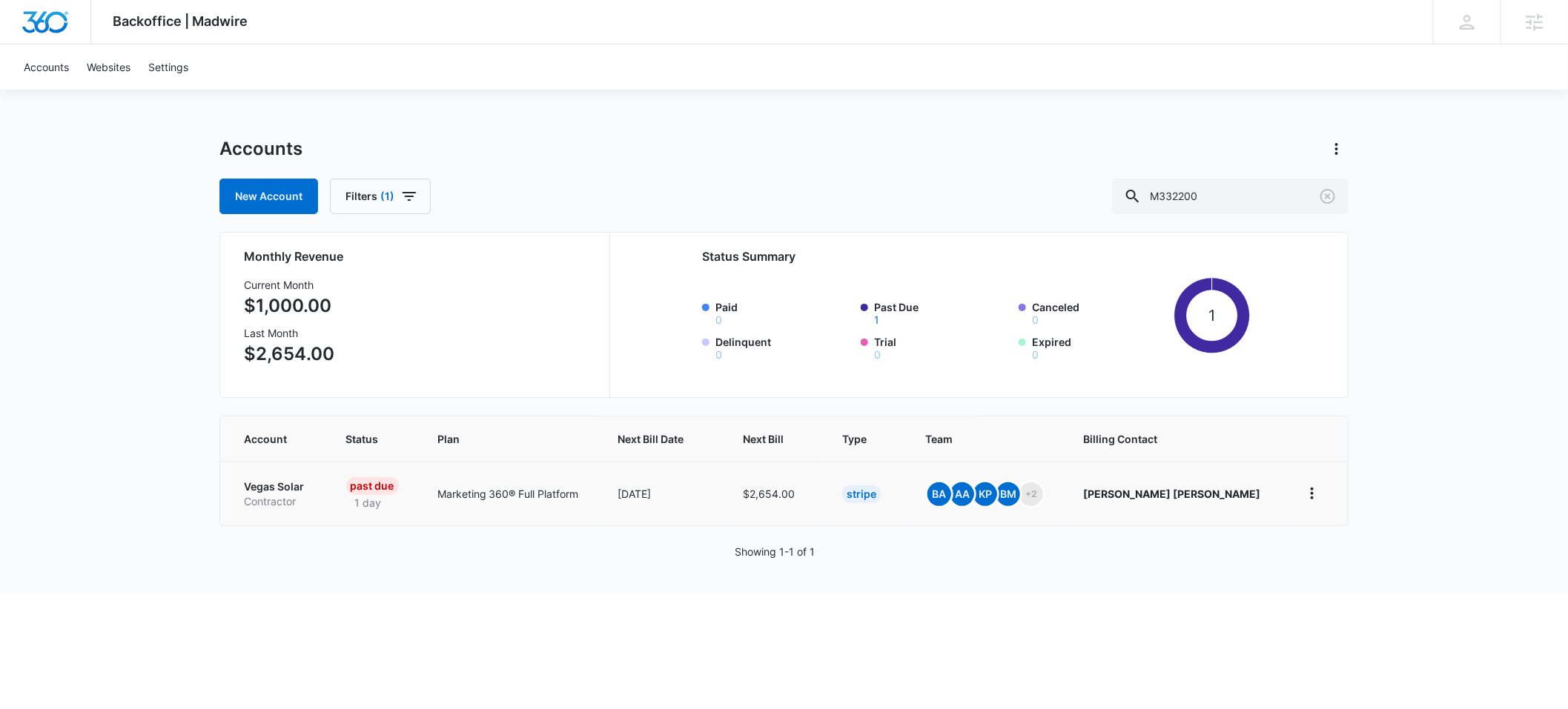
click at [276, 489] on p "Vegas Solar" at bounding box center [277, 487] width 67 height 15
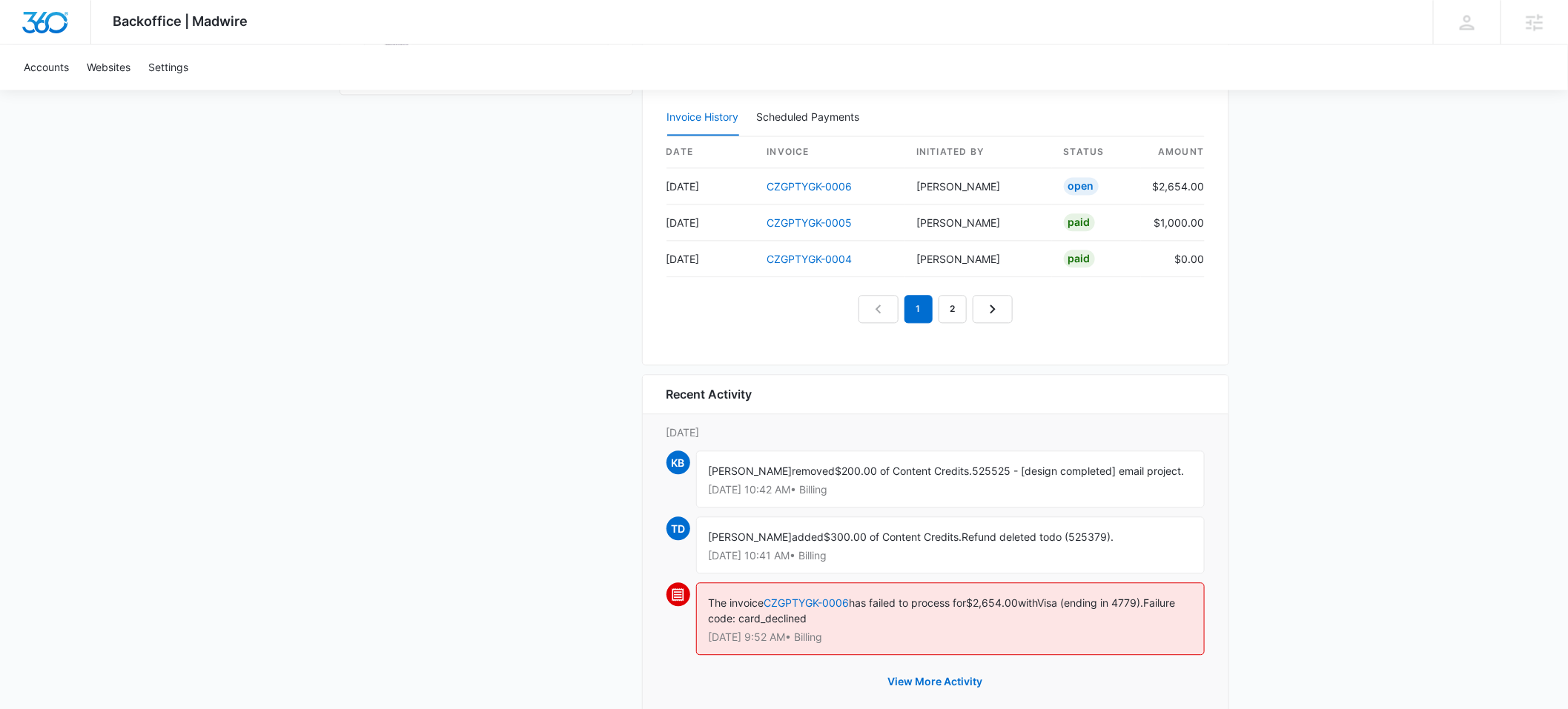
scroll to position [1605, 0]
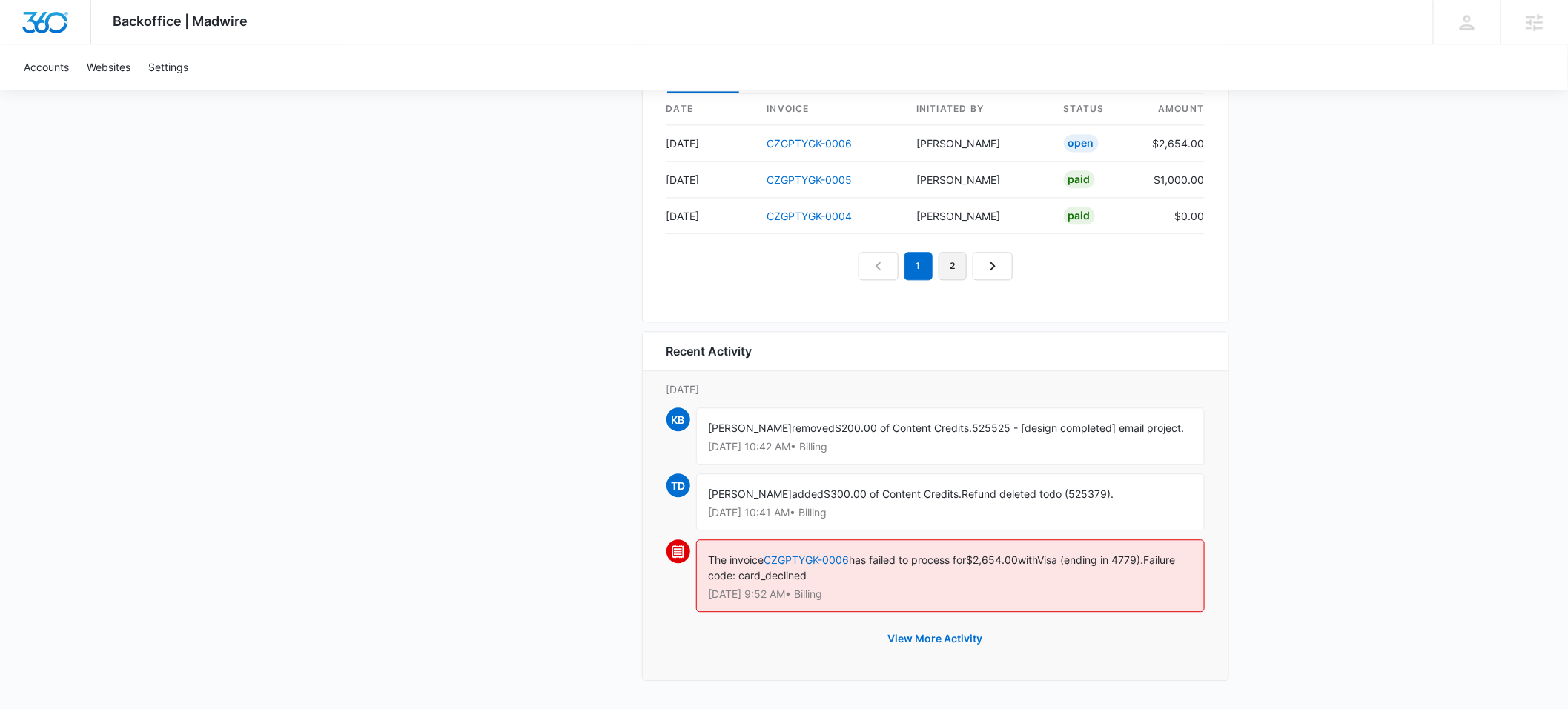
click at [964, 269] on link "2" at bounding box center [952, 266] width 29 height 29
click at [985, 266] on nav "1 2" at bounding box center [935, 266] width 154 height 29
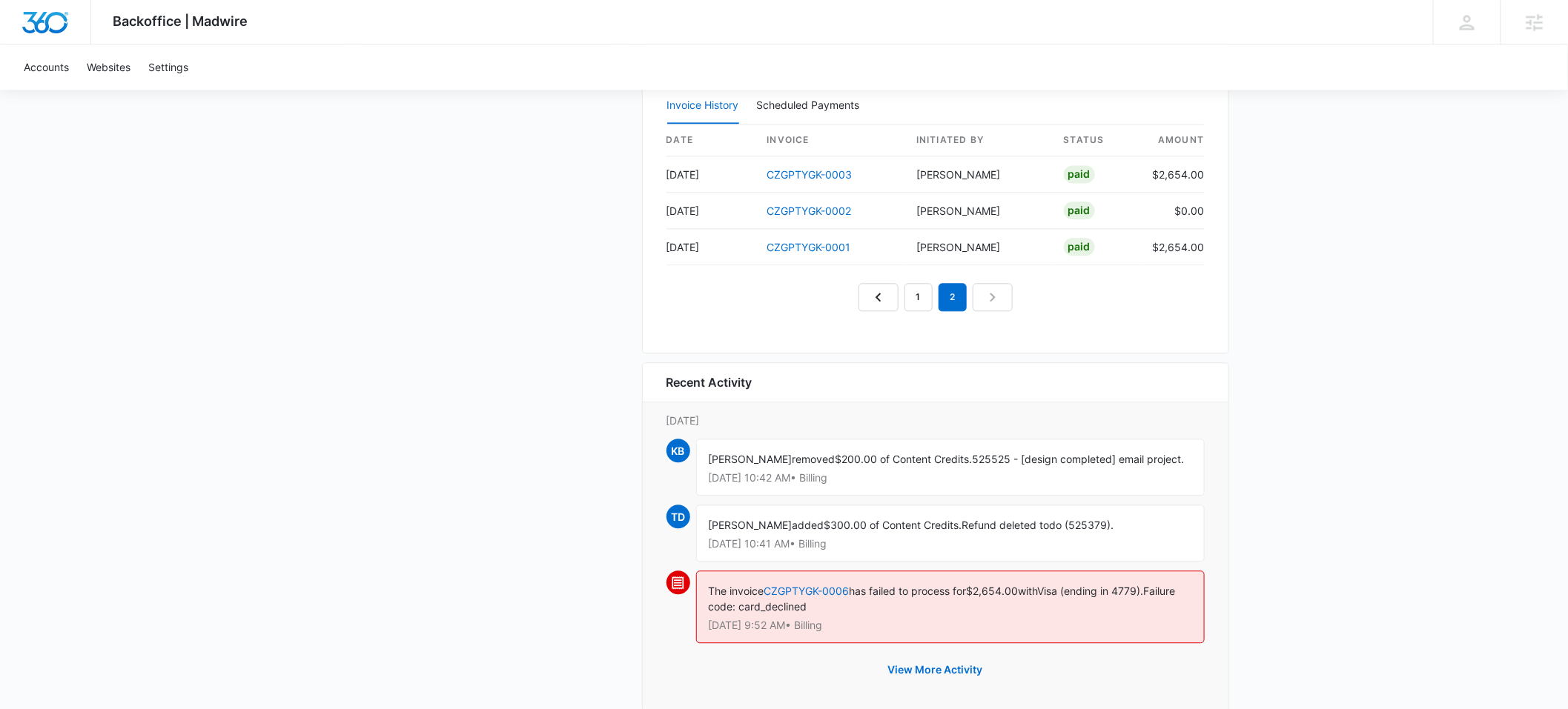
scroll to position [0, 0]
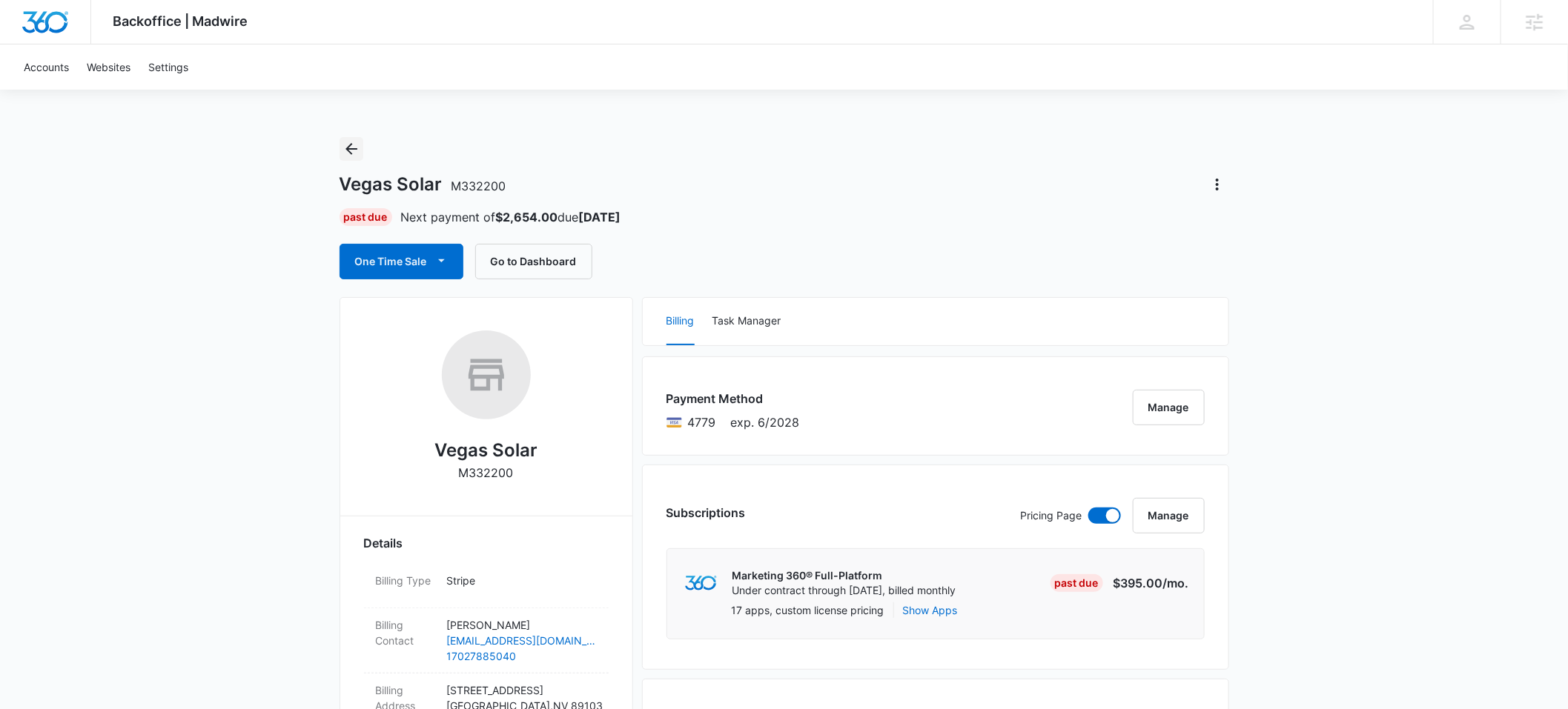
click at [346, 151] on icon "Back" at bounding box center [351, 148] width 18 height 18
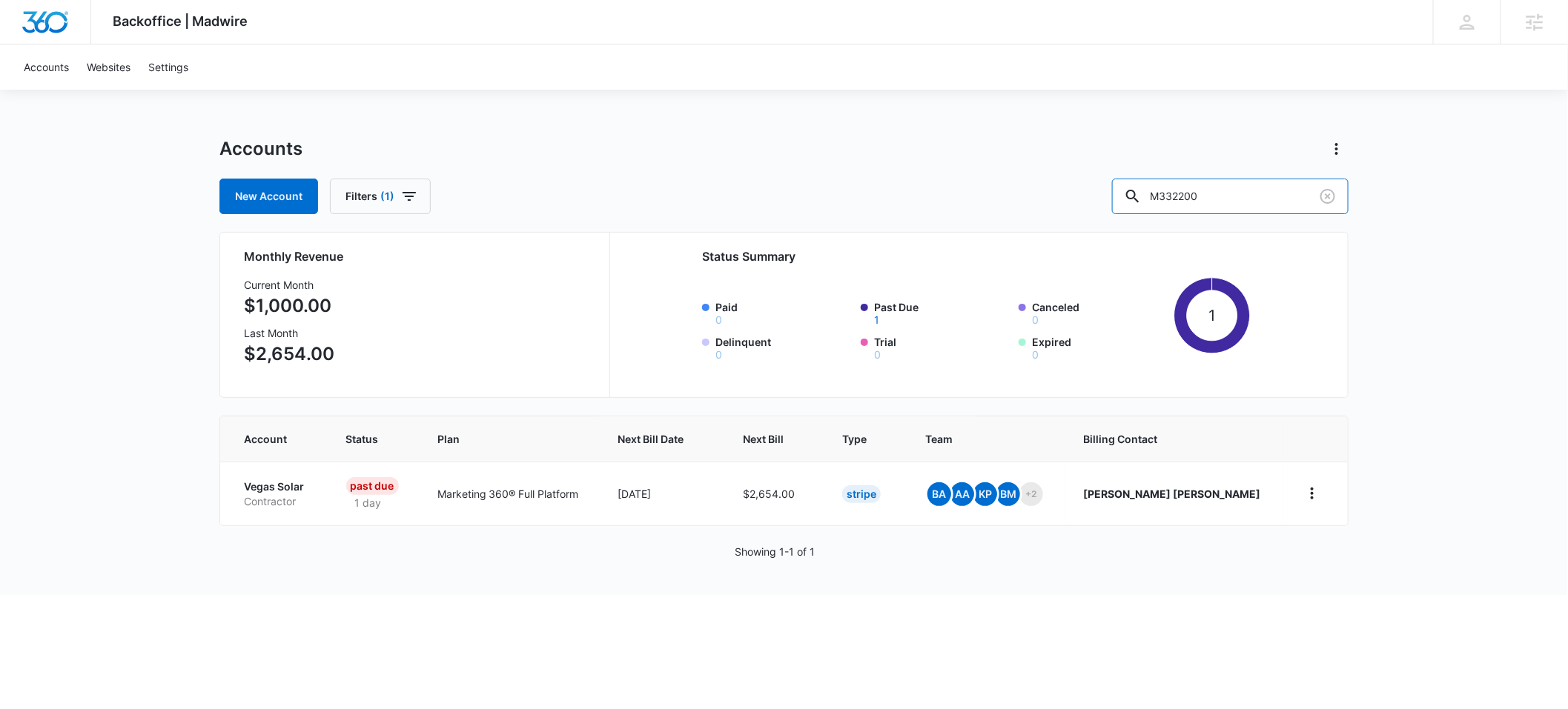
drag, startPoint x: 1248, startPoint y: 198, endPoint x: 1130, endPoint y: 193, distance: 118.1
click at [1130, 193] on div "New Account Filters (1) M332200" at bounding box center [784, 197] width 1129 height 35
paste input "1886"
type input "M331886"
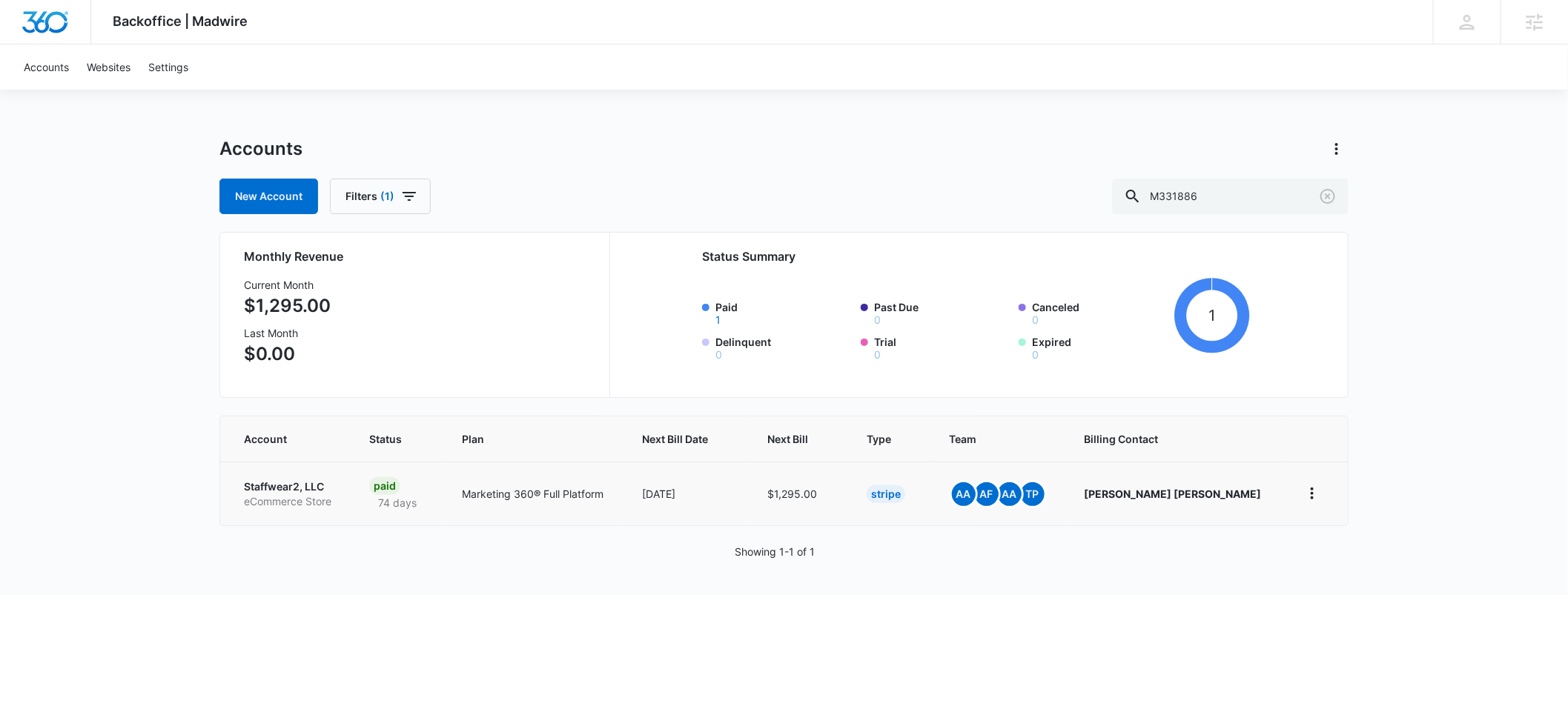
click at [280, 487] on p "Staffwear2, LLC" at bounding box center [288, 487] width 90 height 15
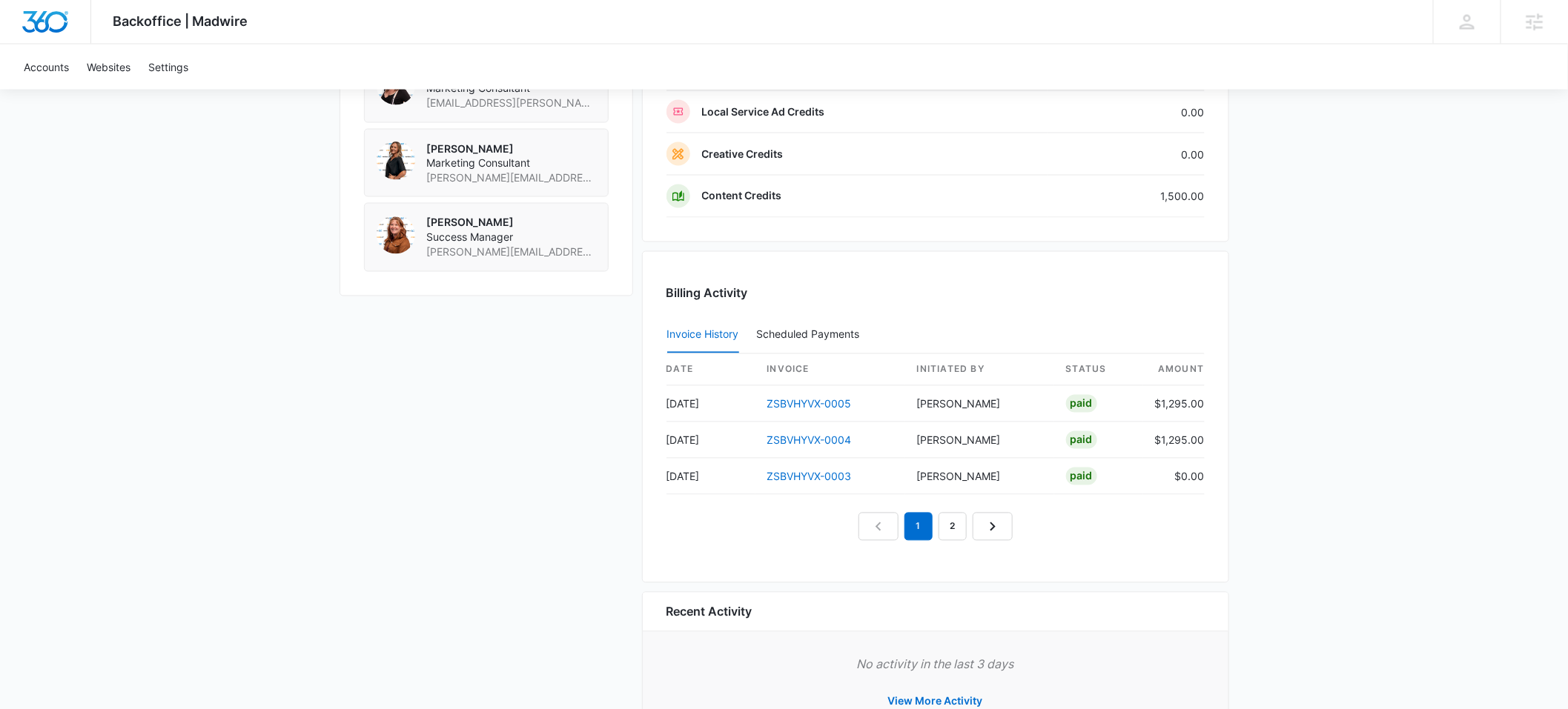
scroll to position [1288, 0]
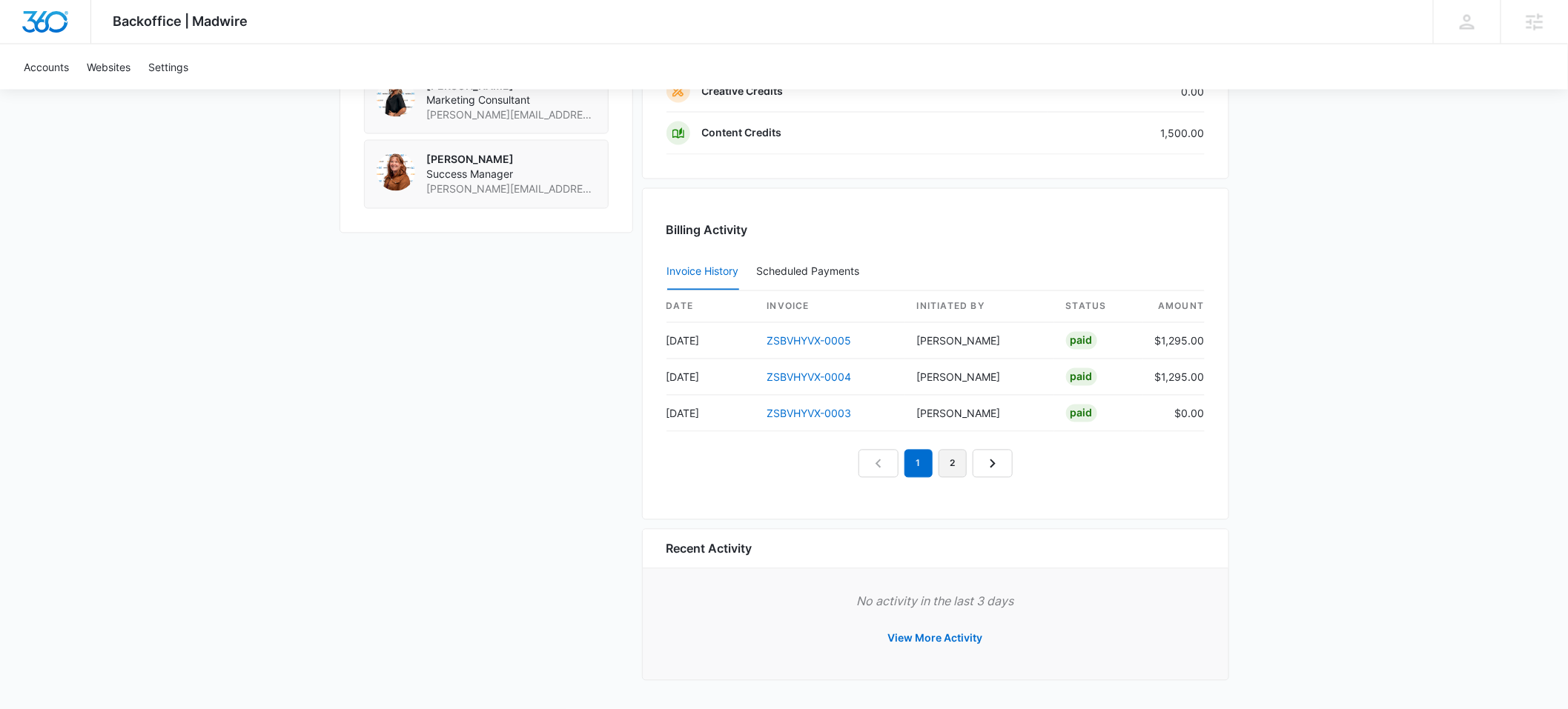
click at [957, 465] on link "2" at bounding box center [952, 464] width 29 height 29
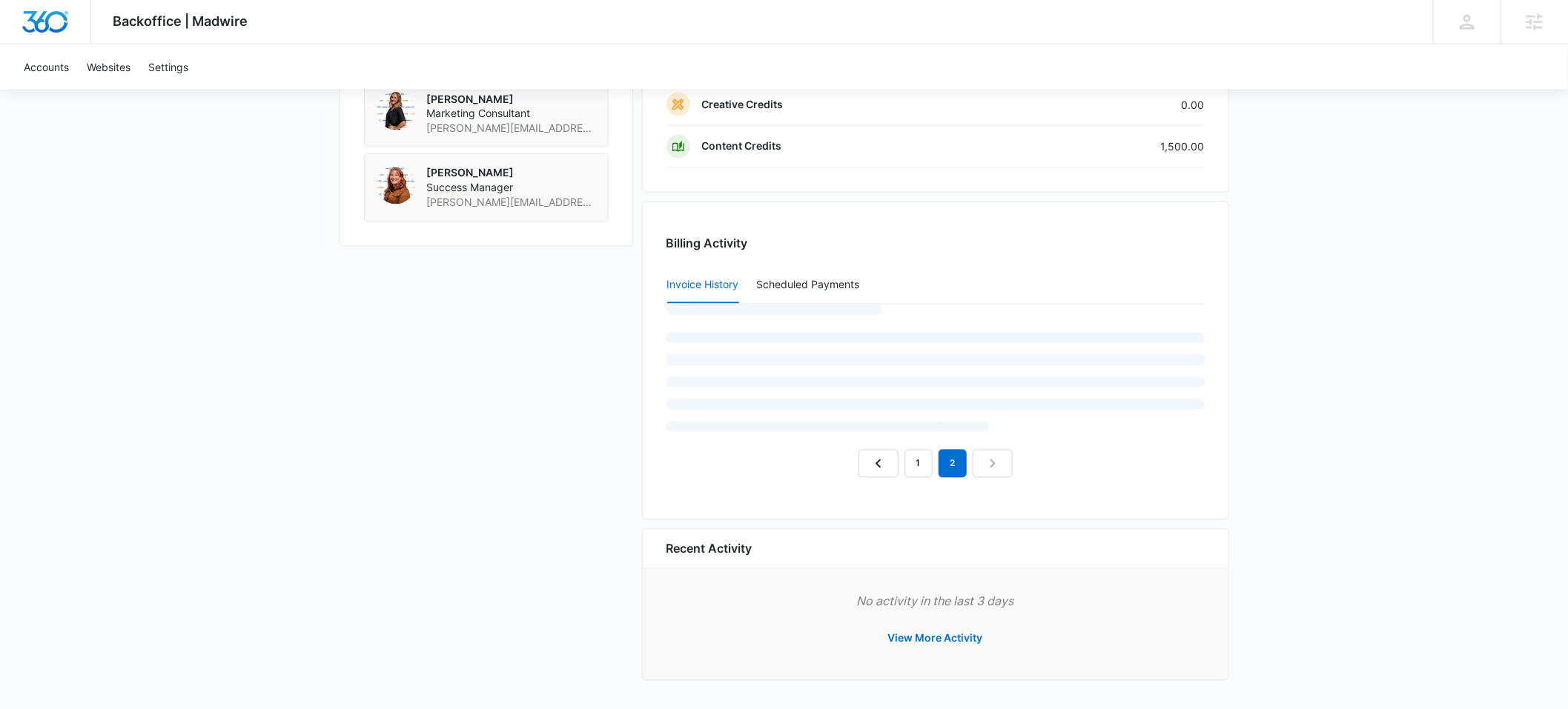
scroll to position [1253, 0]
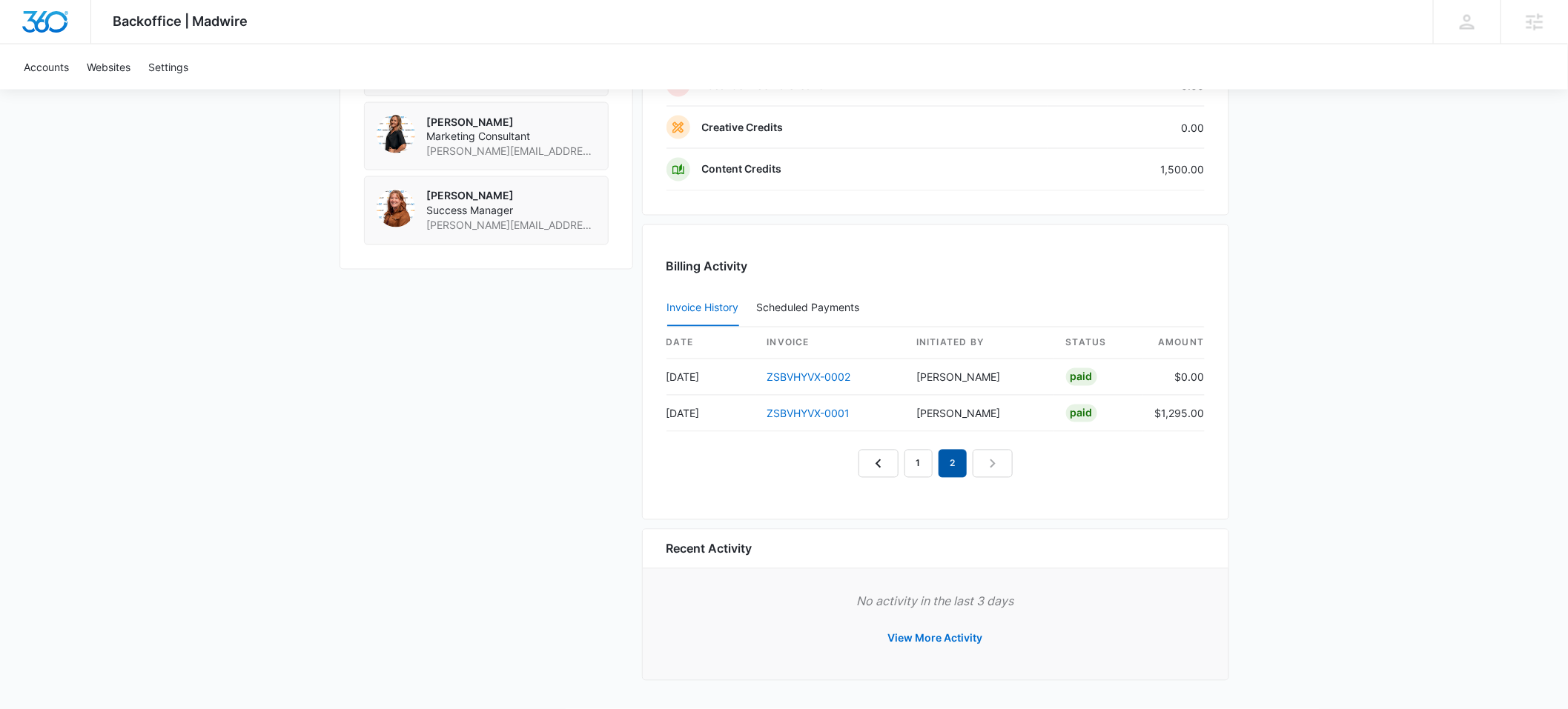
click at [948, 465] on em "2" at bounding box center [952, 464] width 29 height 29
click at [990, 464] on nav "1 2" at bounding box center [935, 464] width 154 height 29
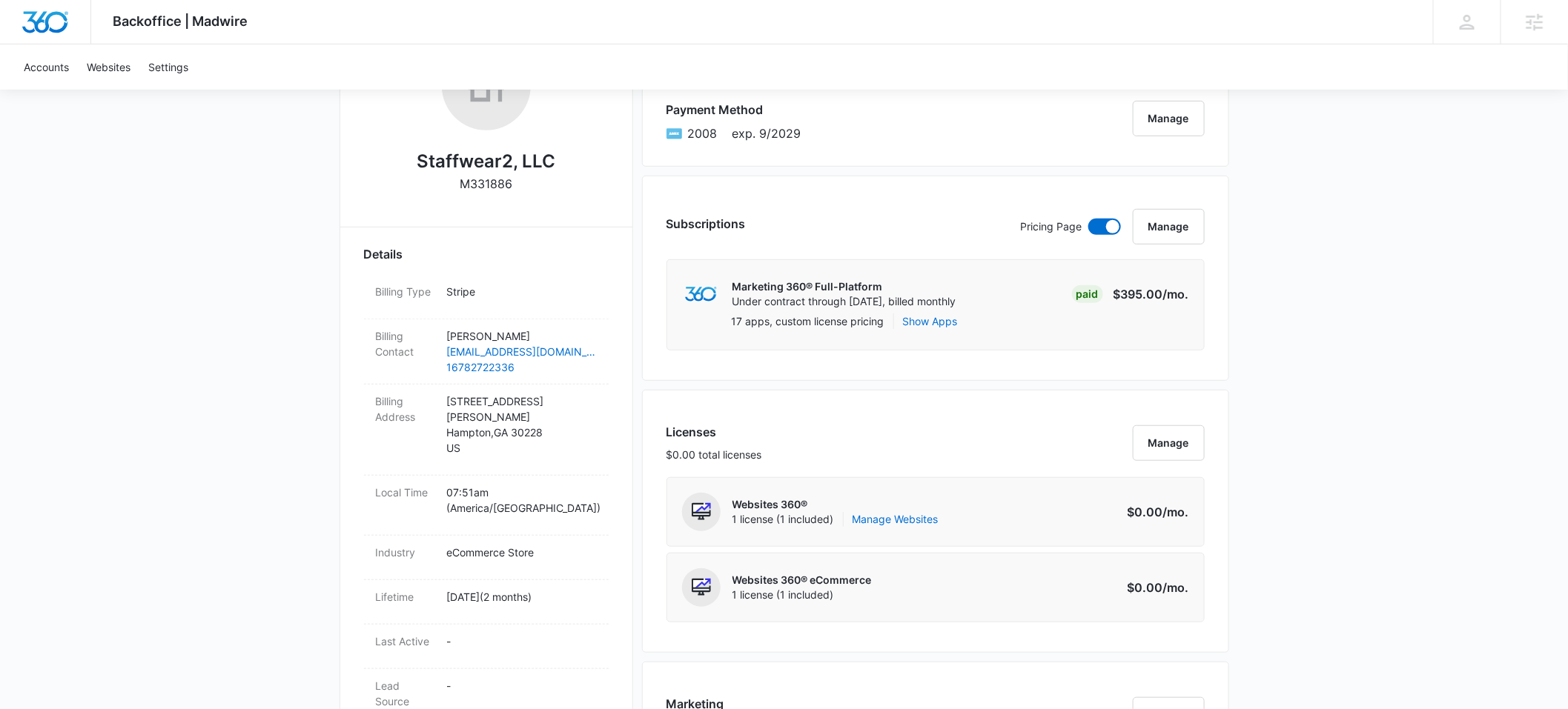
scroll to position [0, 0]
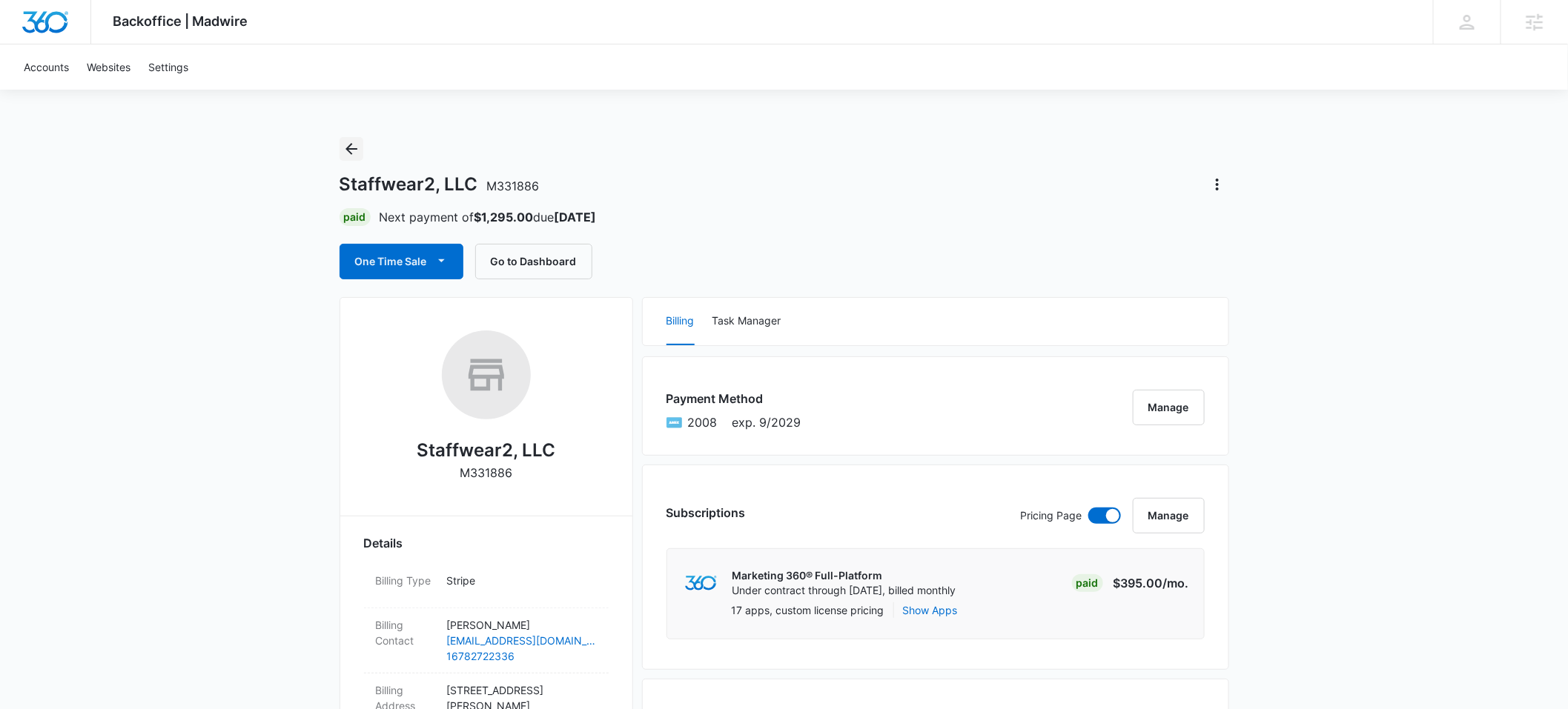
click at [351, 151] on icon "Back" at bounding box center [351, 148] width 18 height 18
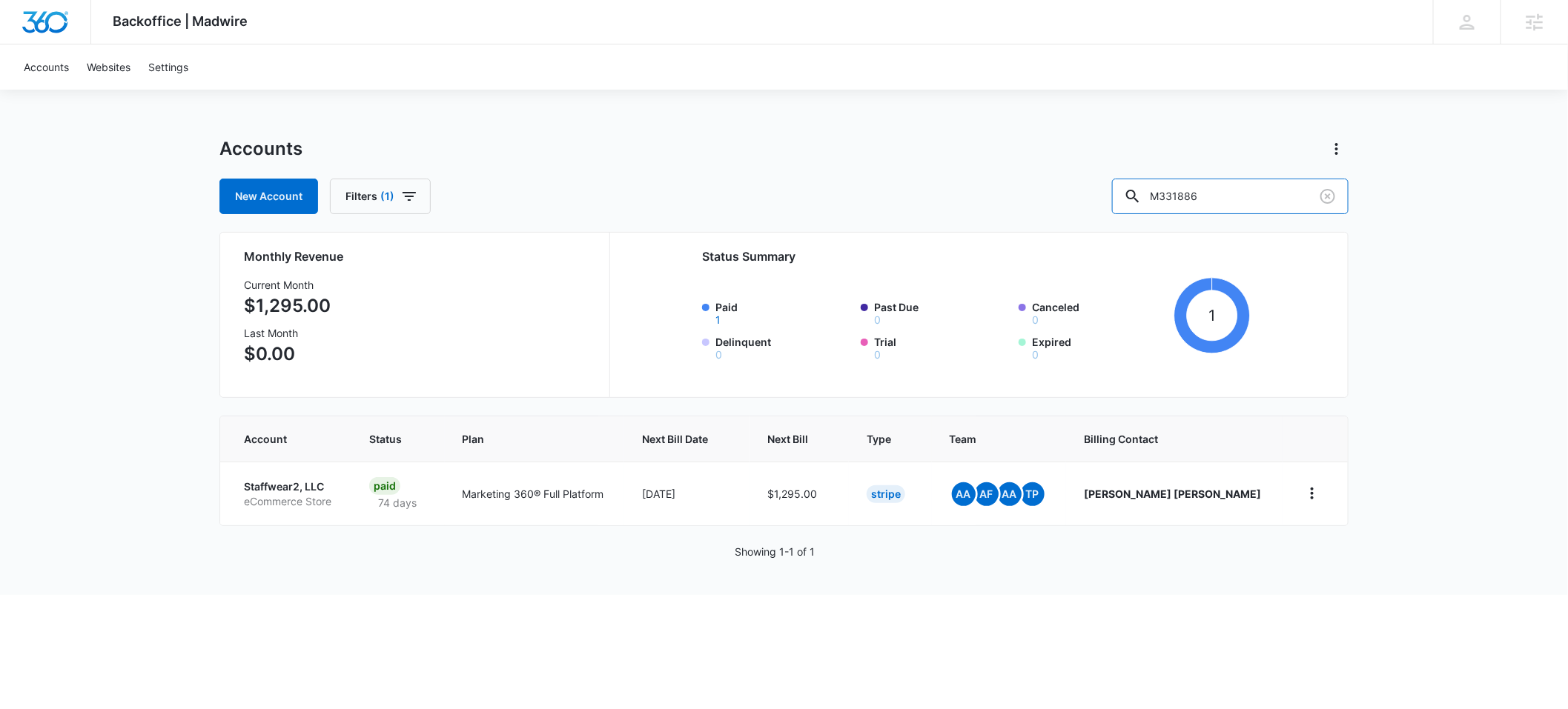
drag, startPoint x: 1244, startPoint y: 194, endPoint x: 1132, endPoint y: 201, distance: 112.2
click at [1132, 201] on div "New Account Filters (1) M331886" at bounding box center [784, 197] width 1129 height 35
paste input "6038"
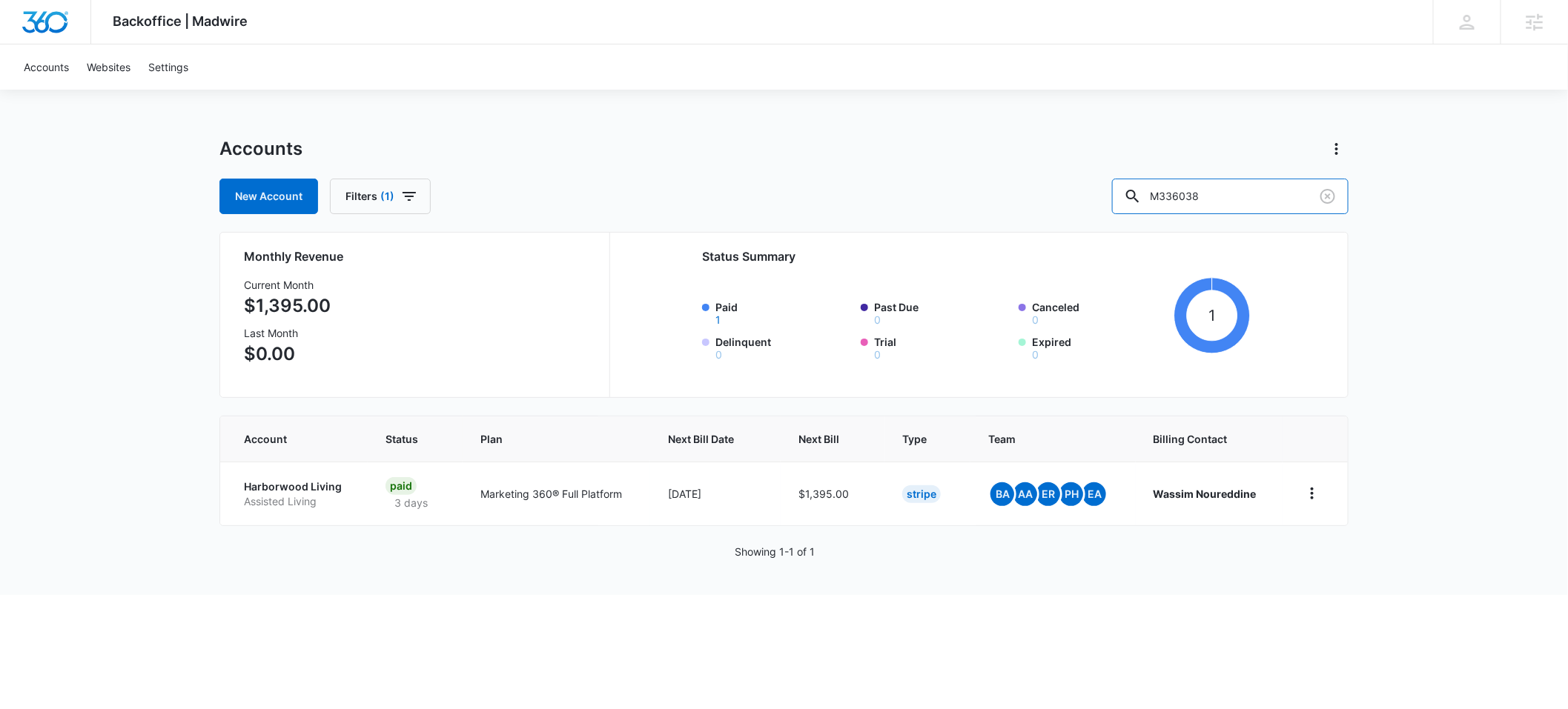
drag, startPoint x: 1243, startPoint y: 194, endPoint x: 1113, endPoint y: 188, distance: 130.1
click at [1113, 188] on div "New Account Filters (1) M336038" at bounding box center [784, 197] width 1129 height 35
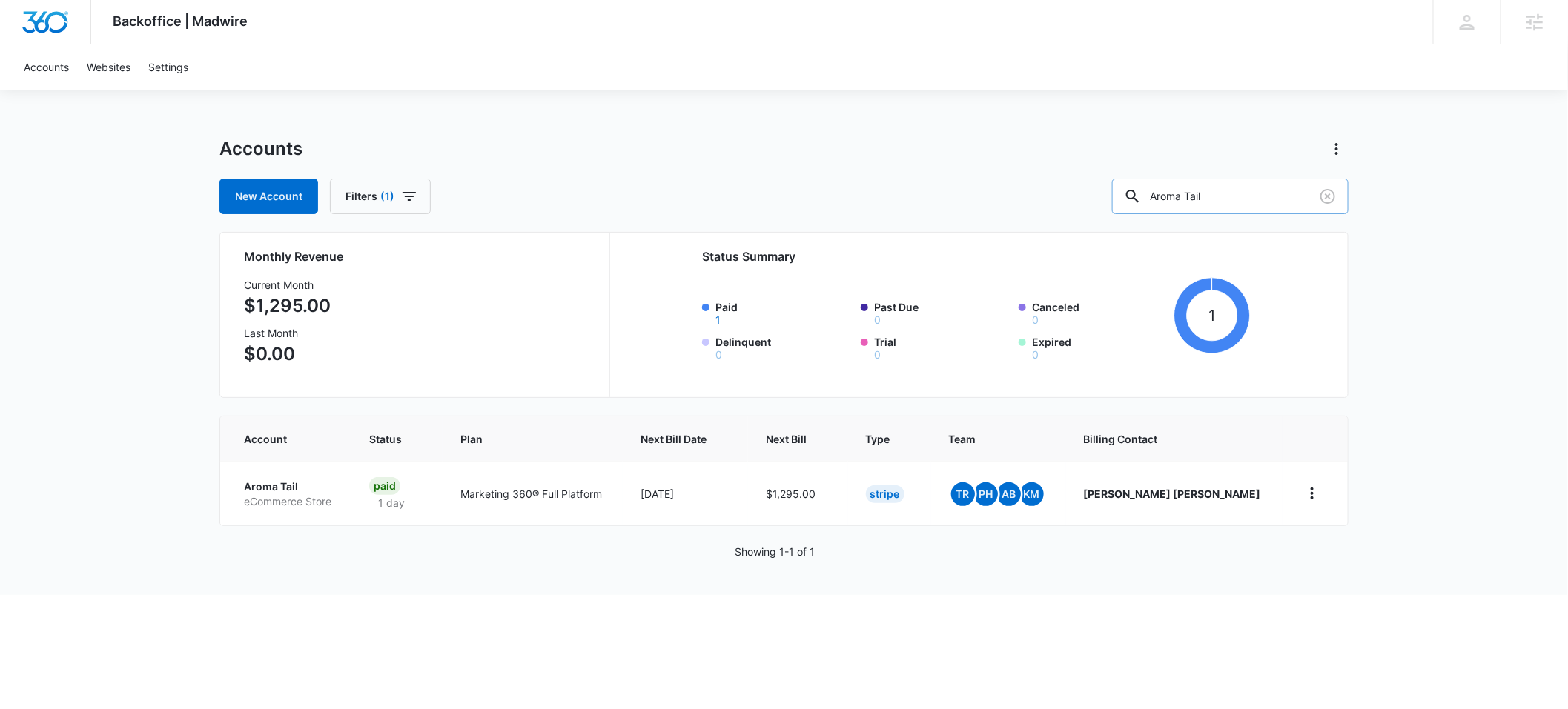
drag, startPoint x: 1247, startPoint y: 195, endPoint x: 1187, endPoint y: 194, distance: 60.0
click at [1187, 194] on input "Aroma Tail" at bounding box center [1231, 197] width 236 height 35
type input "vegas solar"
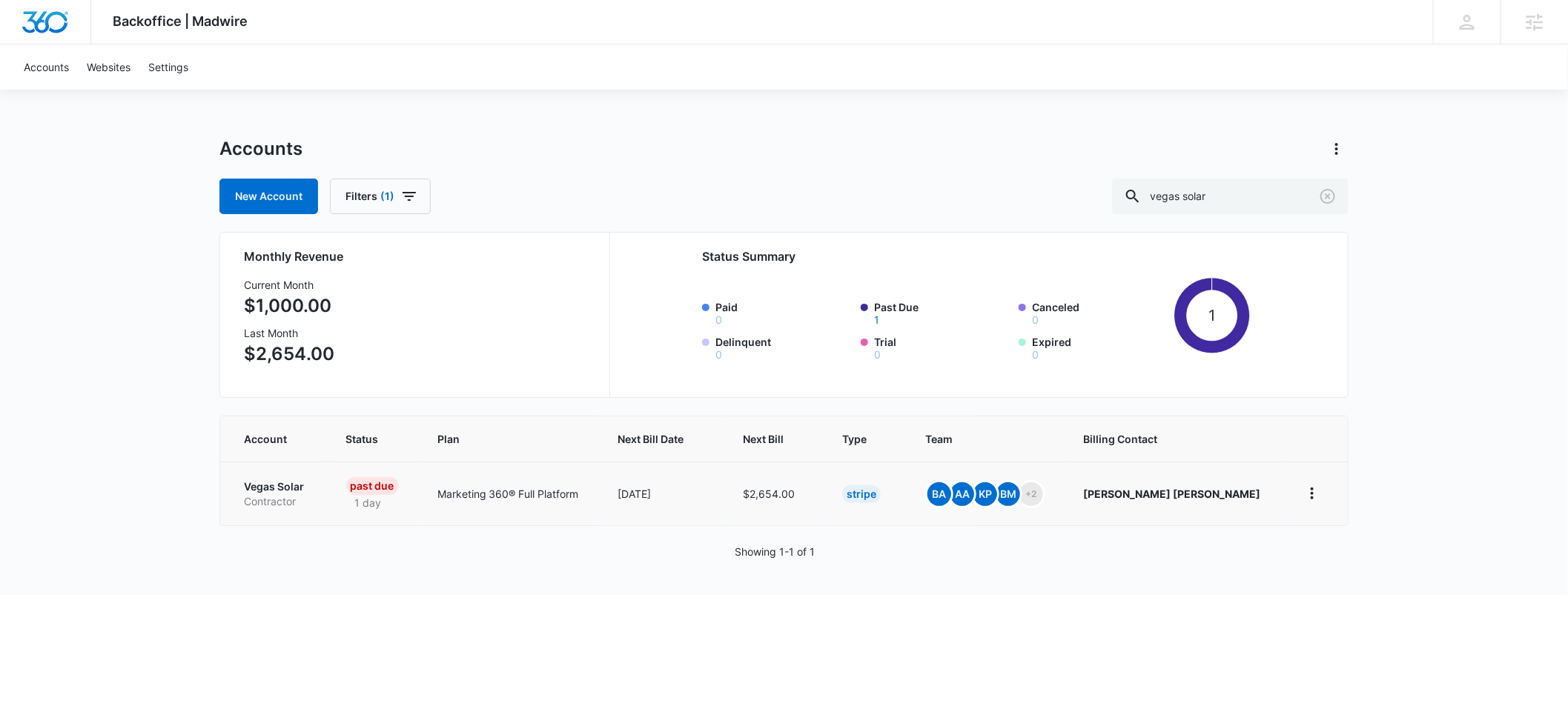
click at [262, 489] on p "Vegas Solar" at bounding box center [277, 487] width 67 height 15
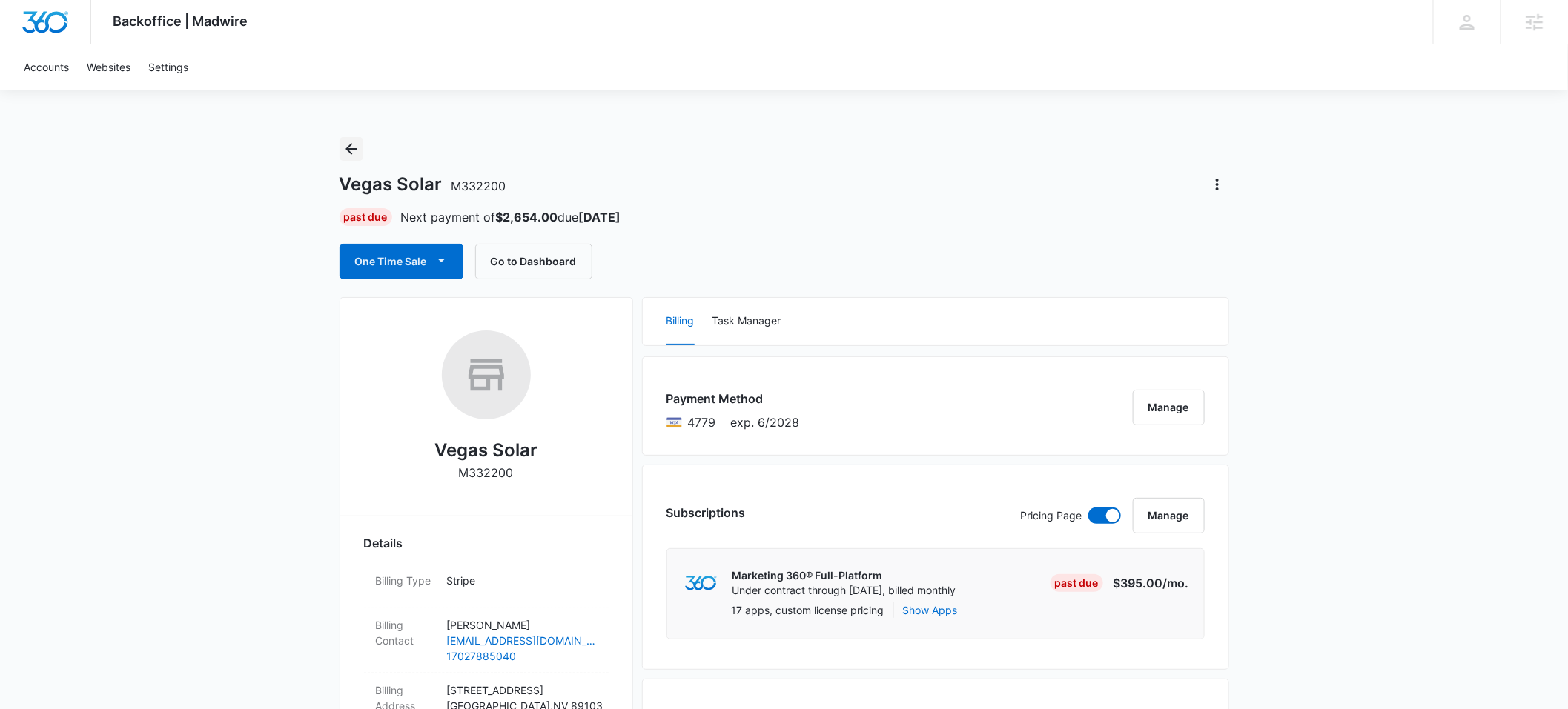
click at [354, 154] on icon "Back" at bounding box center [351, 148] width 18 height 18
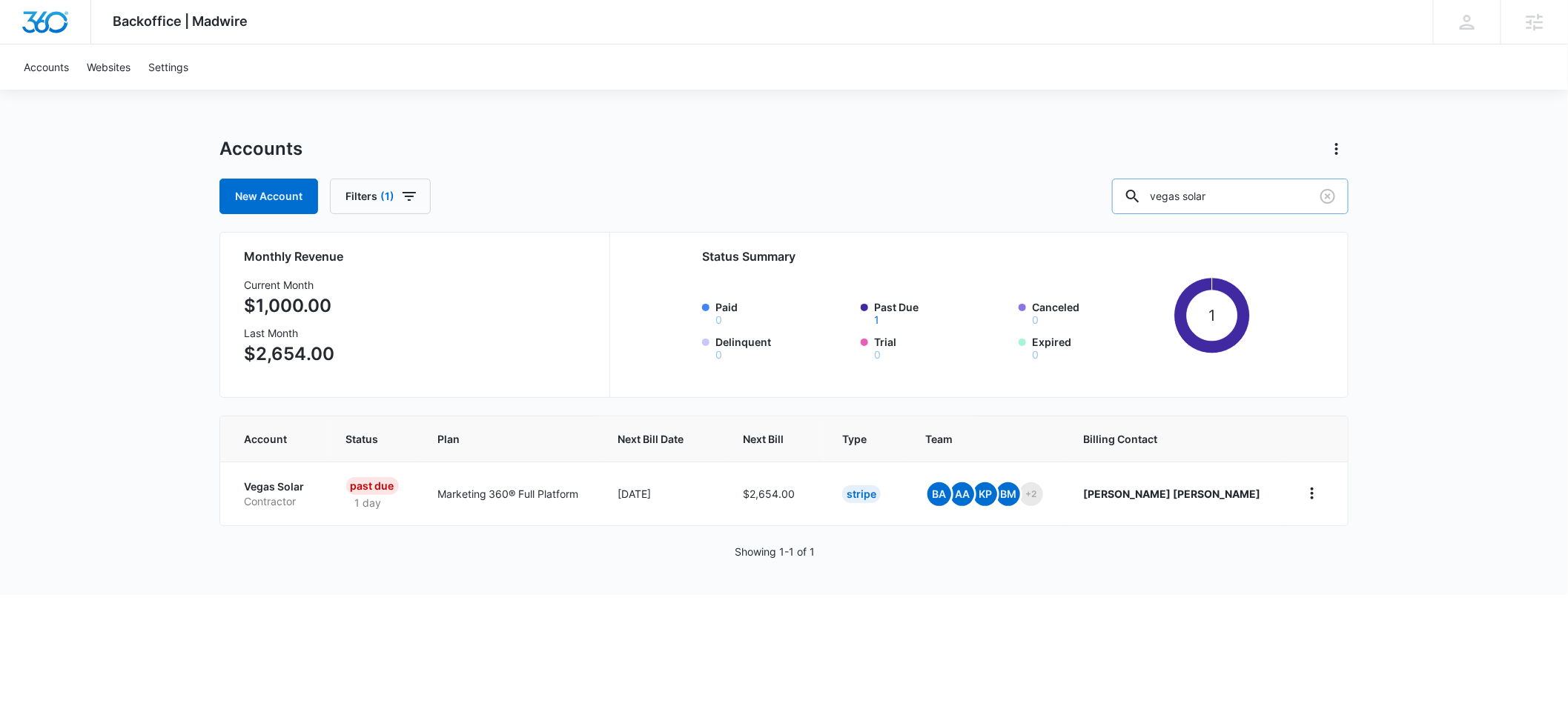
drag, startPoint x: 1266, startPoint y: 198, endPoint x: 1162, endPoint y: 195, distance: 104.0
click at [1162, 195] on div "vegas solar" at bounding box center [1231, 197] width 236 height 35
paste input "M328826"
type input "M328826"
